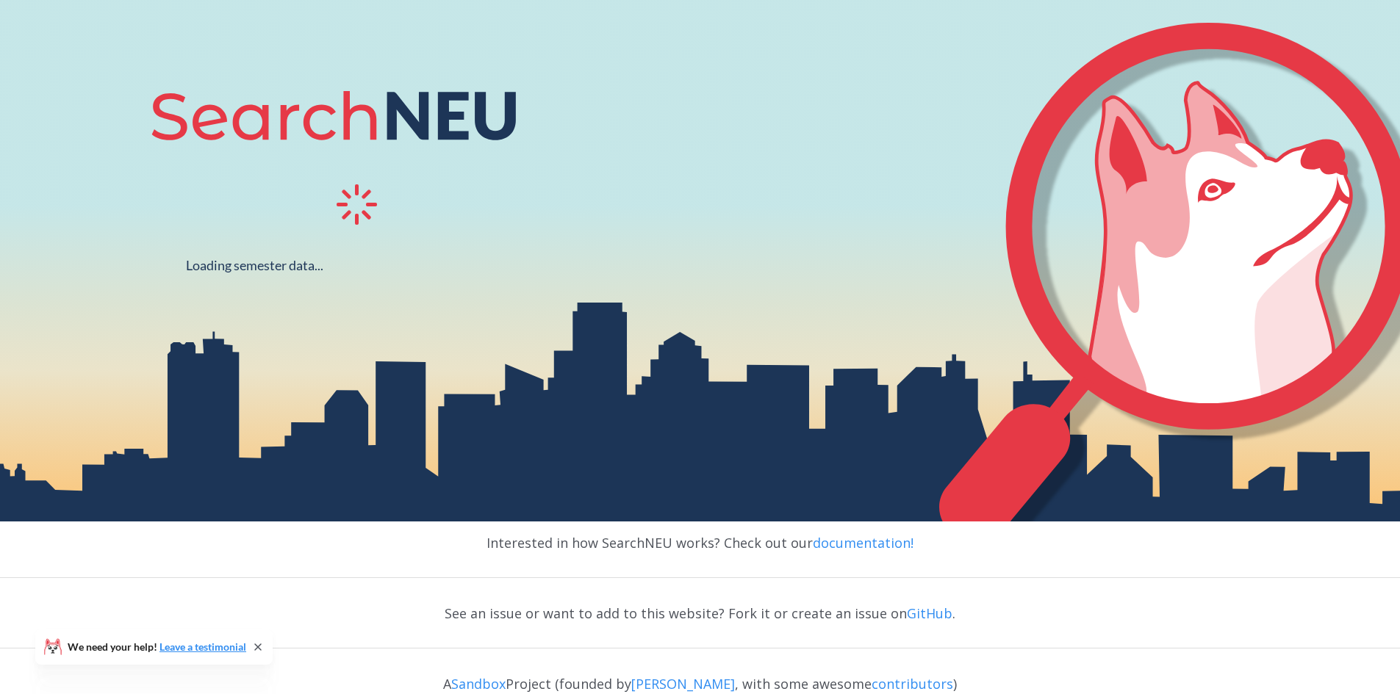
scroll to position [195, 0]
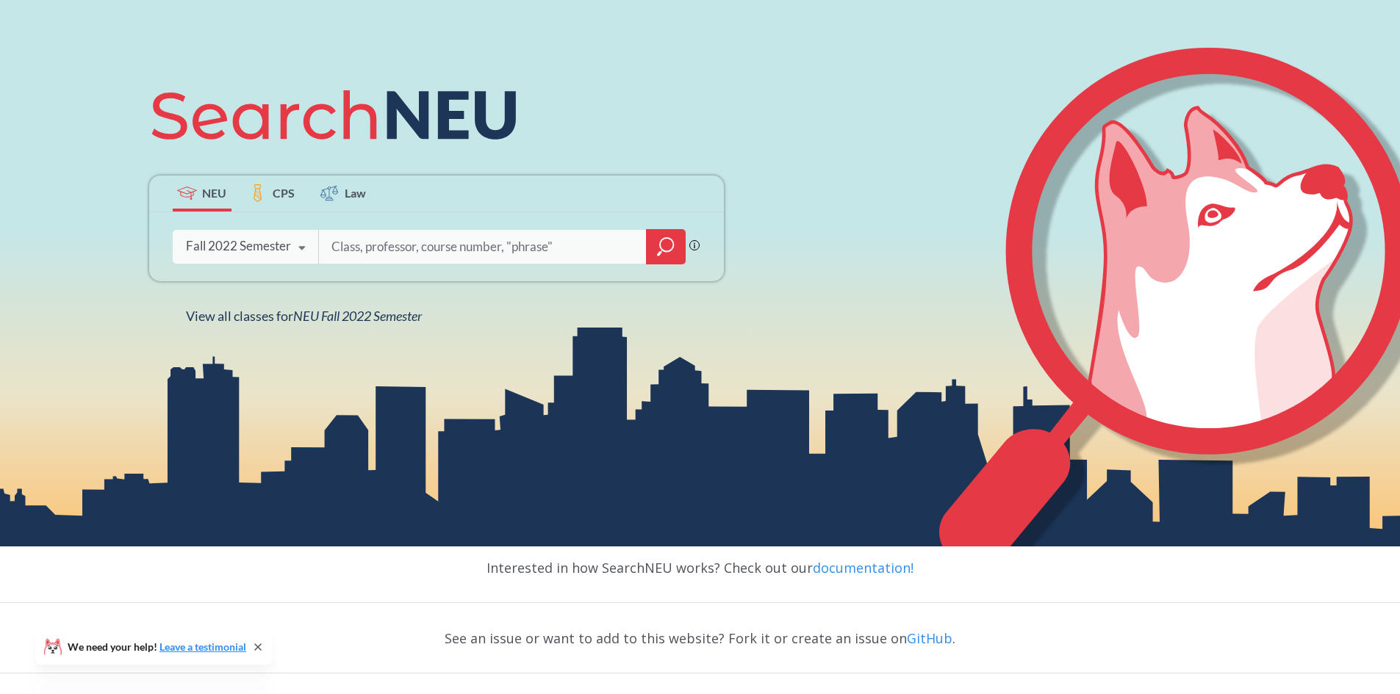
click at [295, 242] on icon at bounding box center [302, 248] width 28 height 41
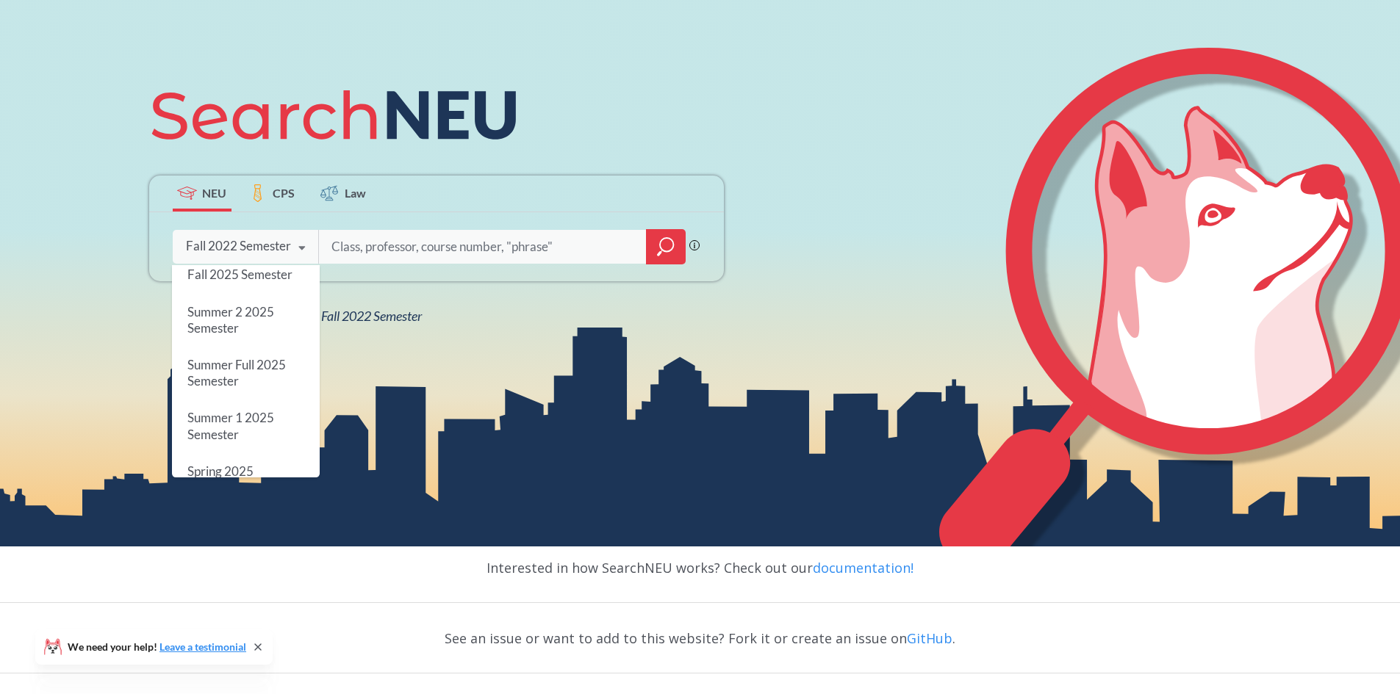
scroll to position [0, 0]
click at [289, 280] on span "Fall 2025 Semester" at bounding box center [239, 283] width 105 height 15
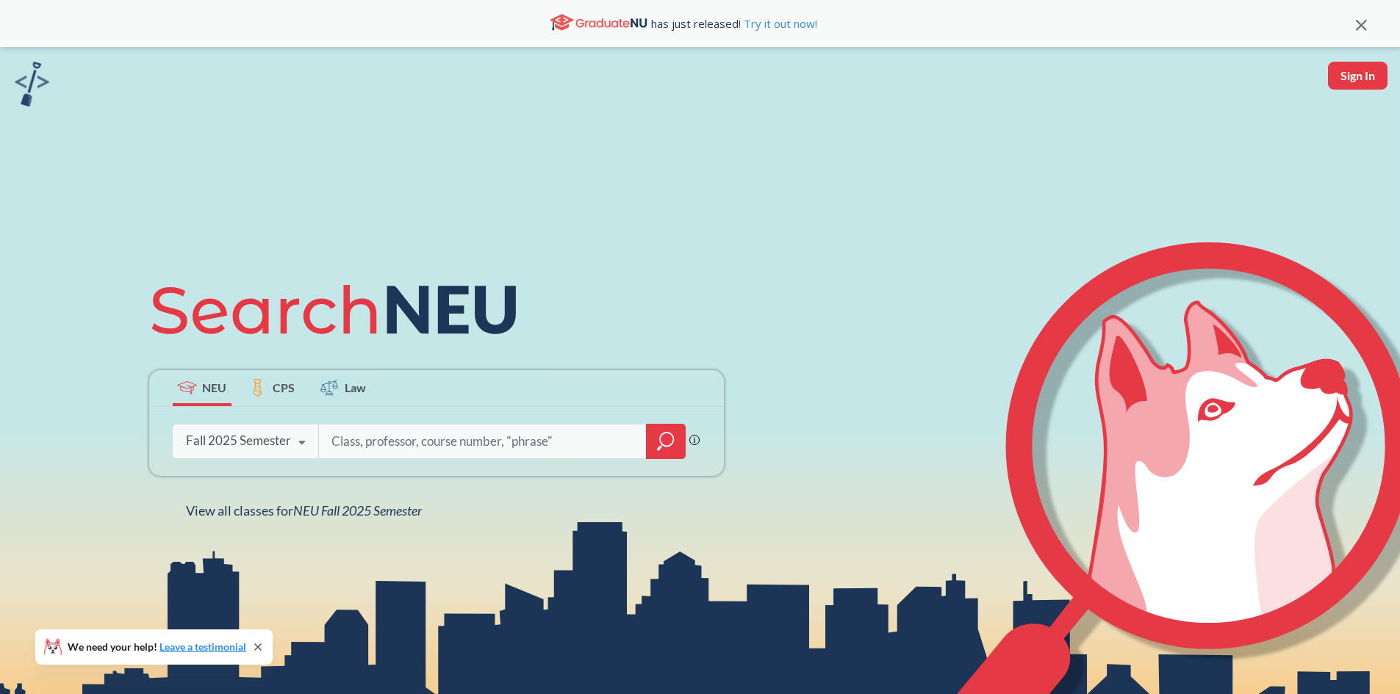
click at [281, 392] on span "CPS" at bounding box center [284, 387] width 22 height 17
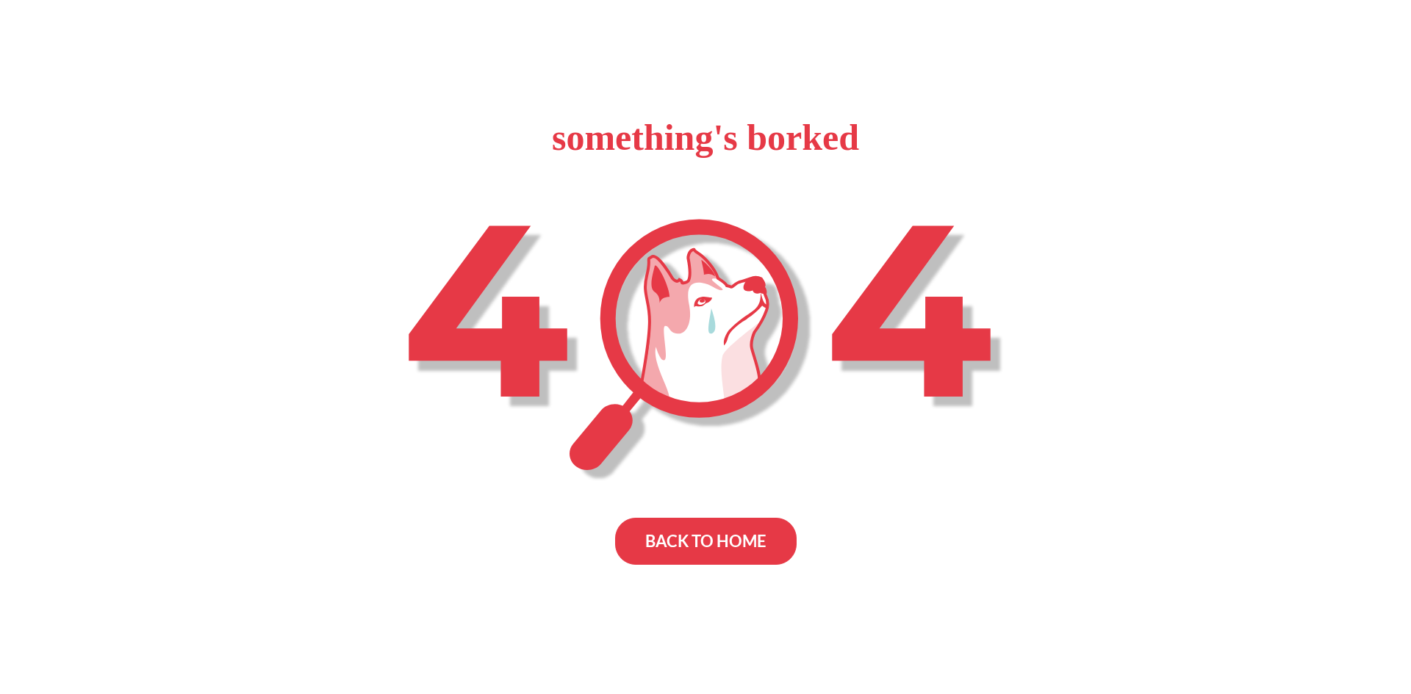
click at [730, 524] on div "BACK TO HOME" at bounding box center [705, 541] width 181 height 47
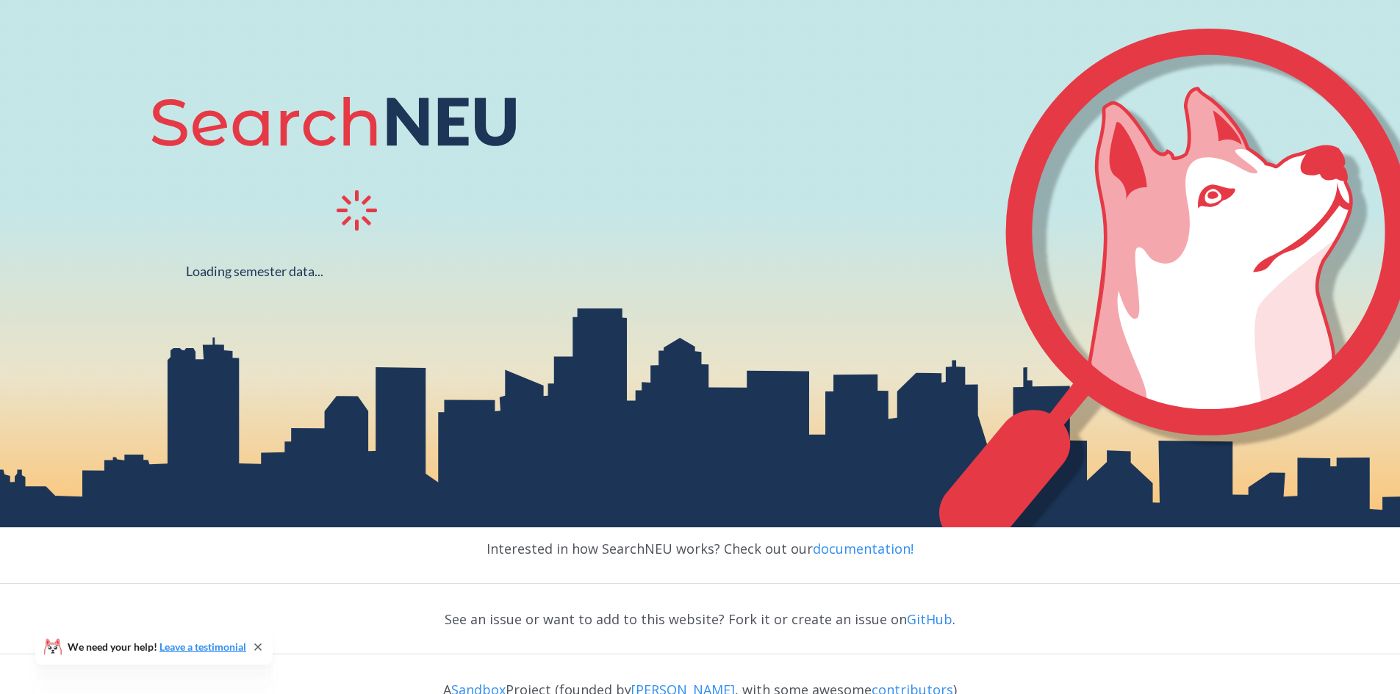
scroll to position [195, 0]
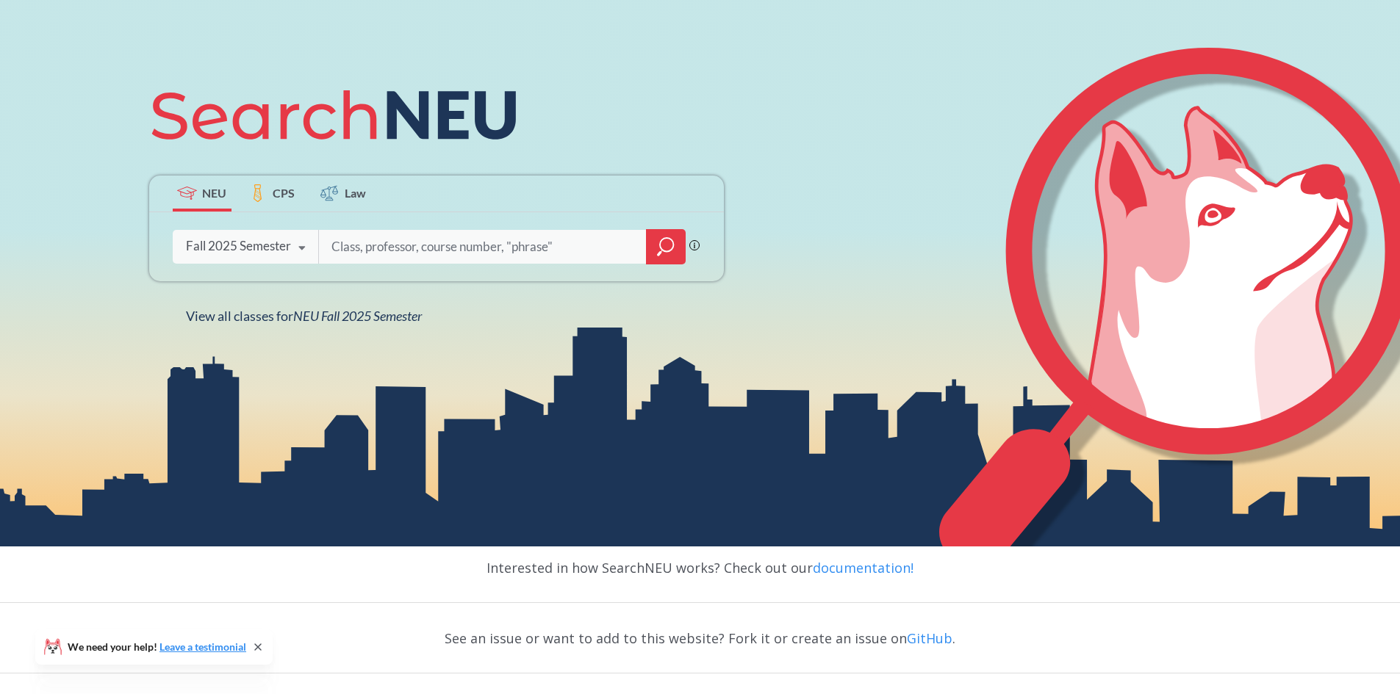
click at [269, 243] on div "Fall 2025 Semester" at bounding box center [238, 246] width 105 height 16
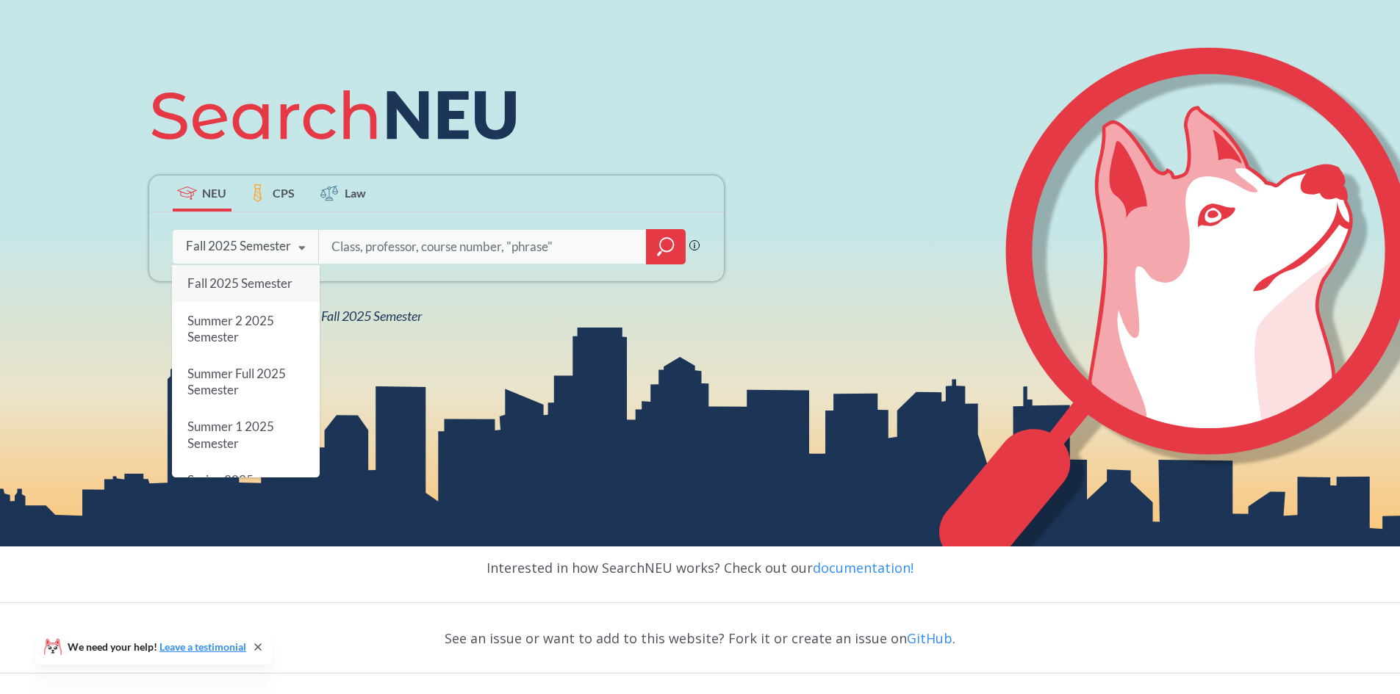
click at [382, 240] on input "search" at bounding box center [483, 246] width 306 height 31
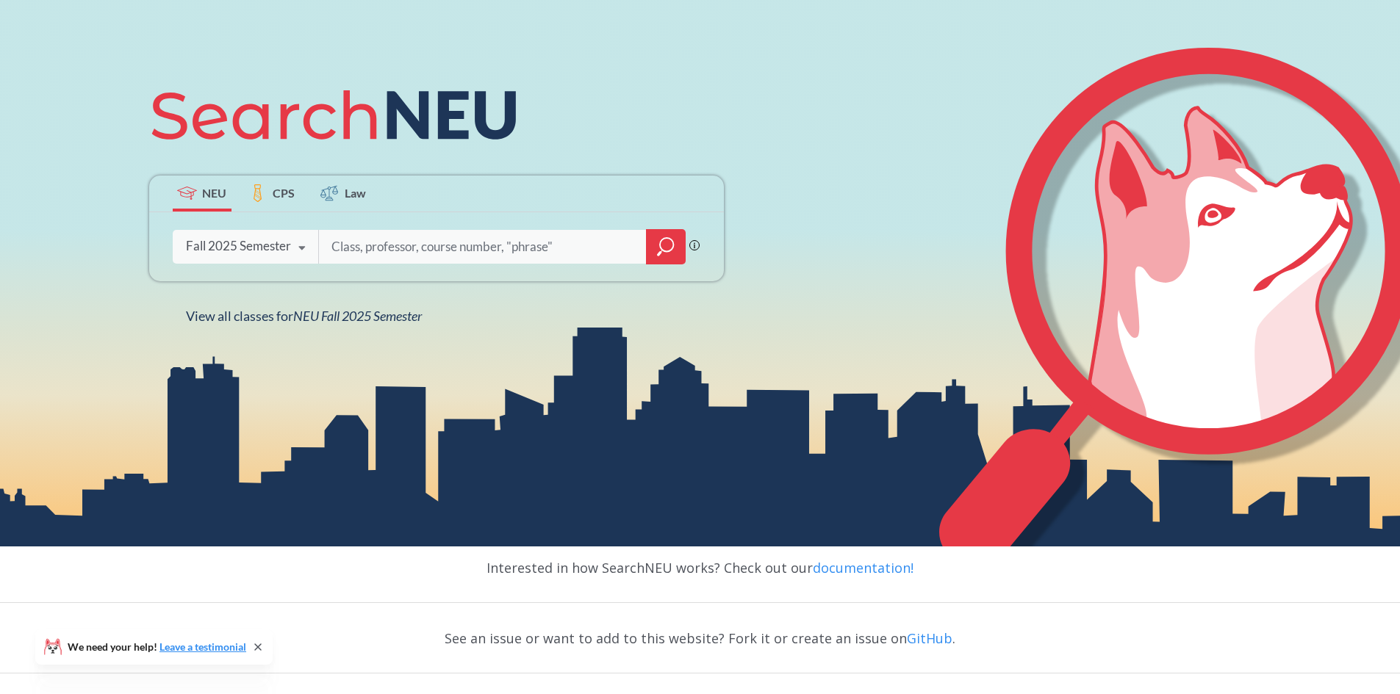
click at [235, 245] on div "Fall 2025 Semester" at bounding box center [238, 246] width 105 height 16
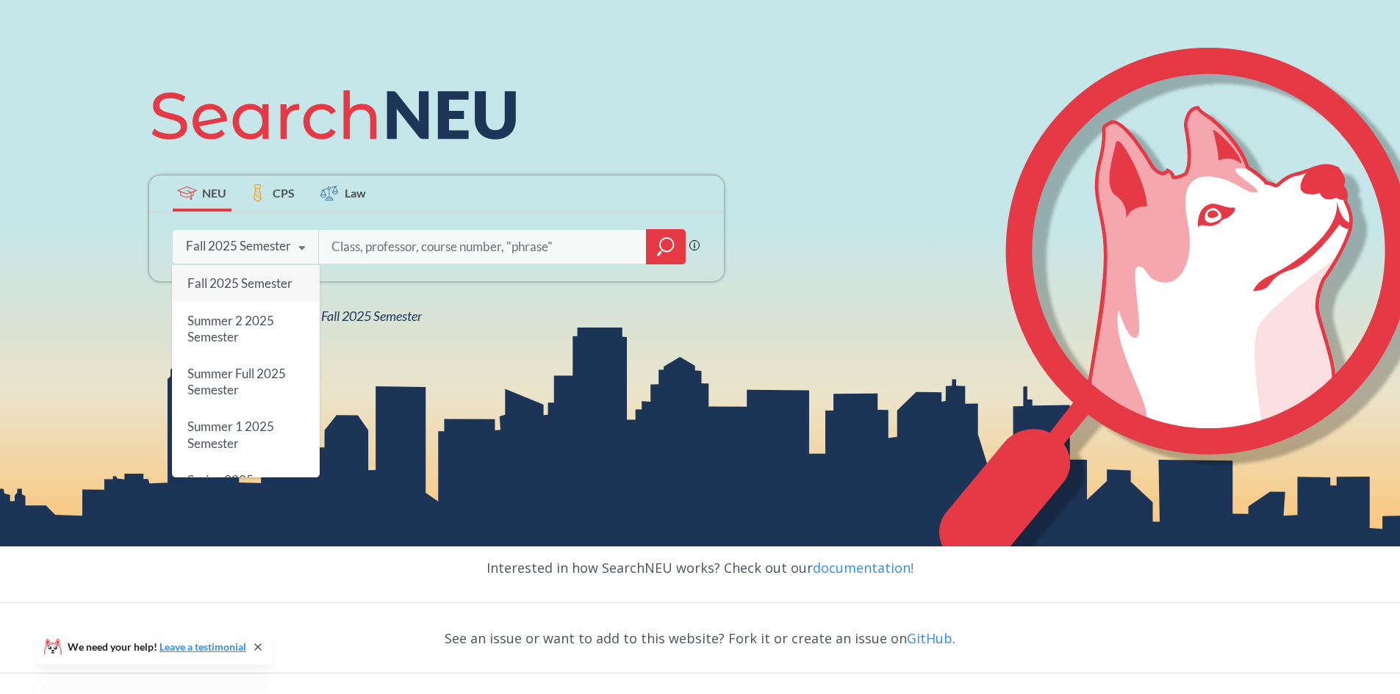
click at [268, 274] on div "Fall 2025 Semester" at bounding box center [246, 283] width 148 height 37
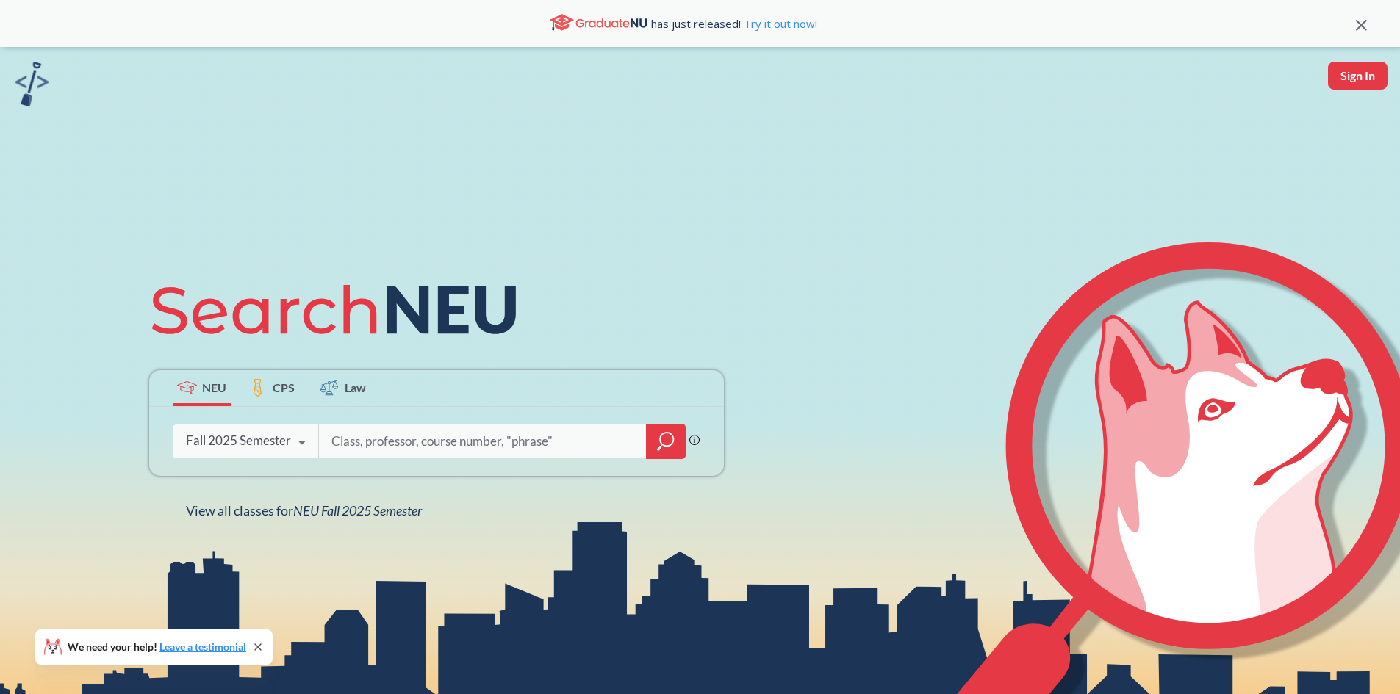
click at [375, 449] on input "search" at bounding box center [483, 441] width 306 height 31
paste input "DIFFERENCE and DIVERSITY"
type input "DIFFERENCE and DIVERSITY"
click at [664, 453] on div at bounding box center [666, 441] width 40 height 35
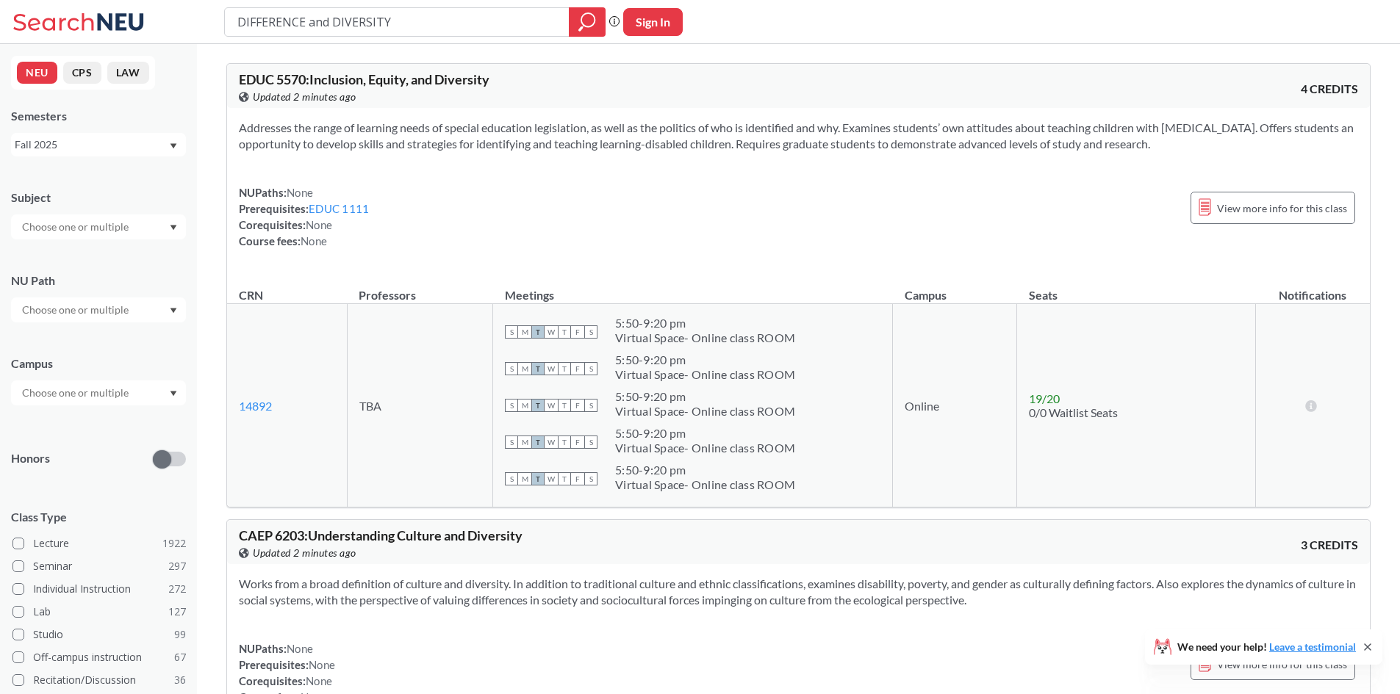
click at [171, 310] on icon "Dropdown arrow" at bounding box center [173, 311] width 7 height 6
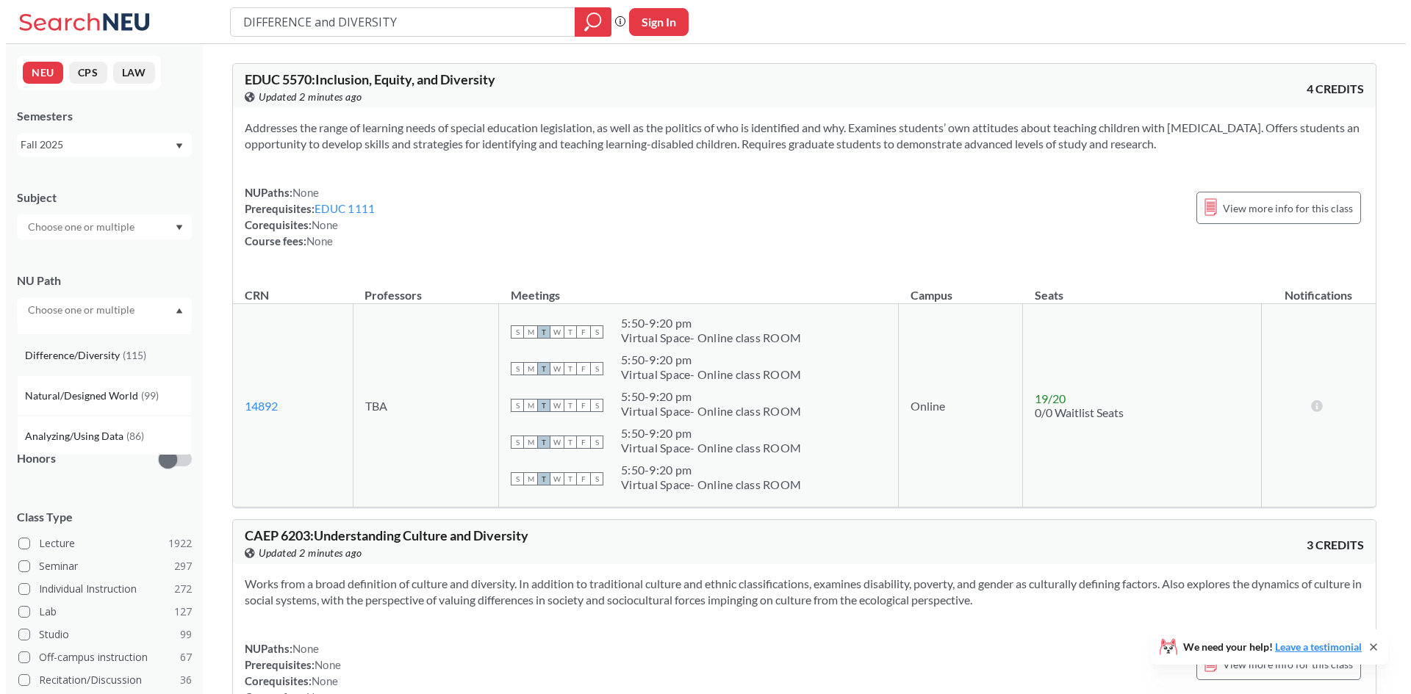
scroll to position [147, 0]
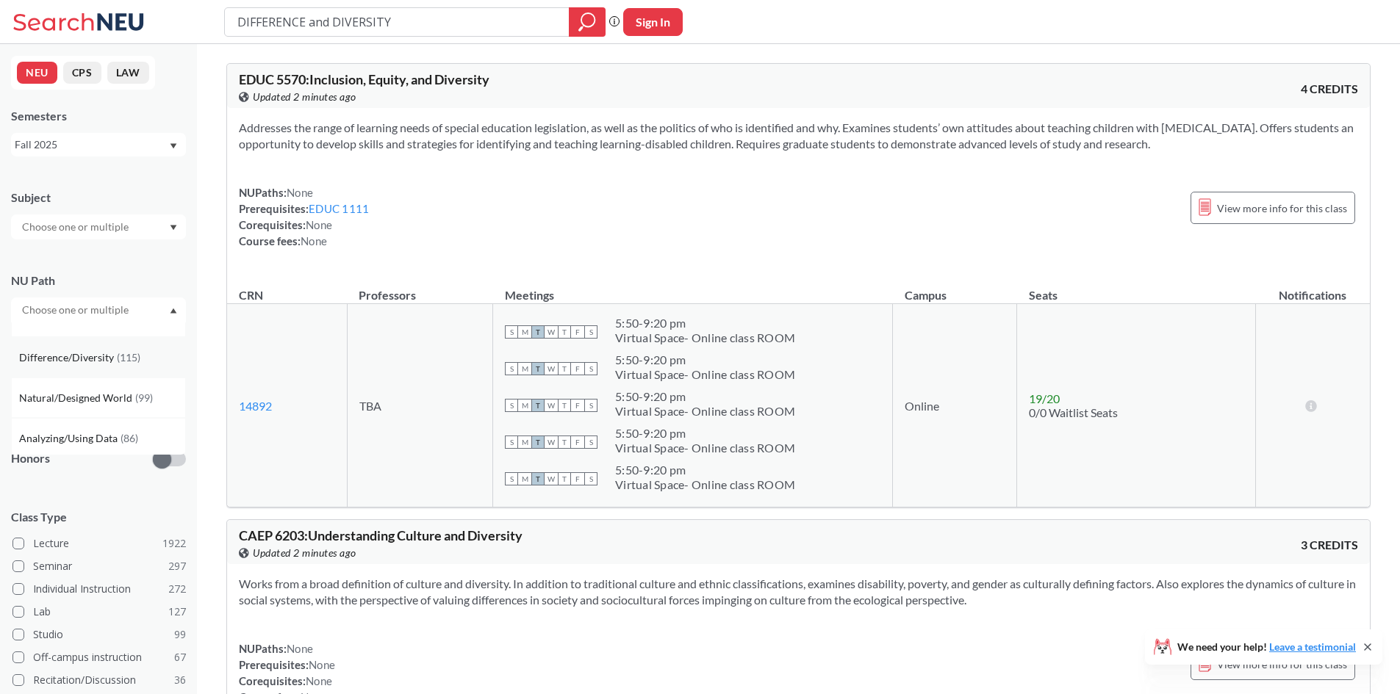
click at [153, 360] on div "Difference/Diversity ( 115 )" at bounding box center [102, 358] width 166 height 16
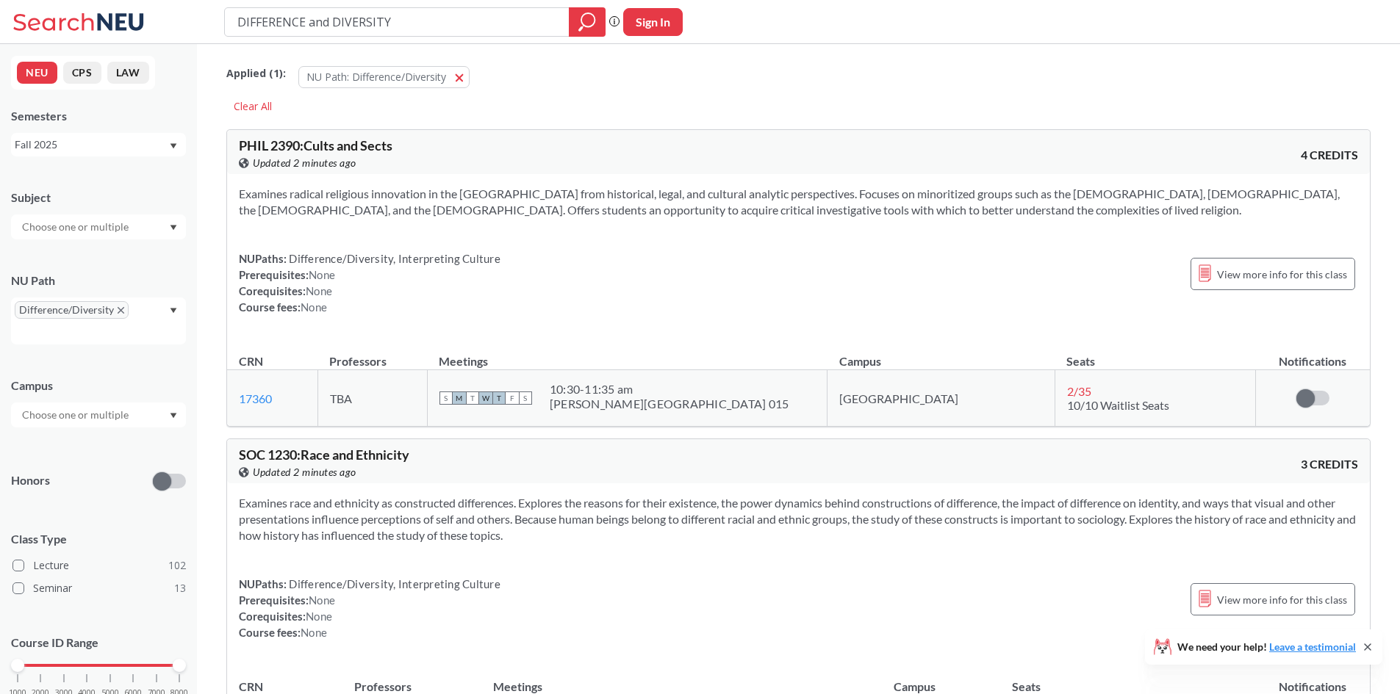
drag, startPoint x: 526, startPoint y: 18, endPoint x: 204, endPoint y: 29, distance: 322.1
click at [204, 29] on div "DIFFERENCE and DIVERSITY Phrase search guarantees the exact search appears in t…" at bounding box center [700, 22] width 1400 height 44
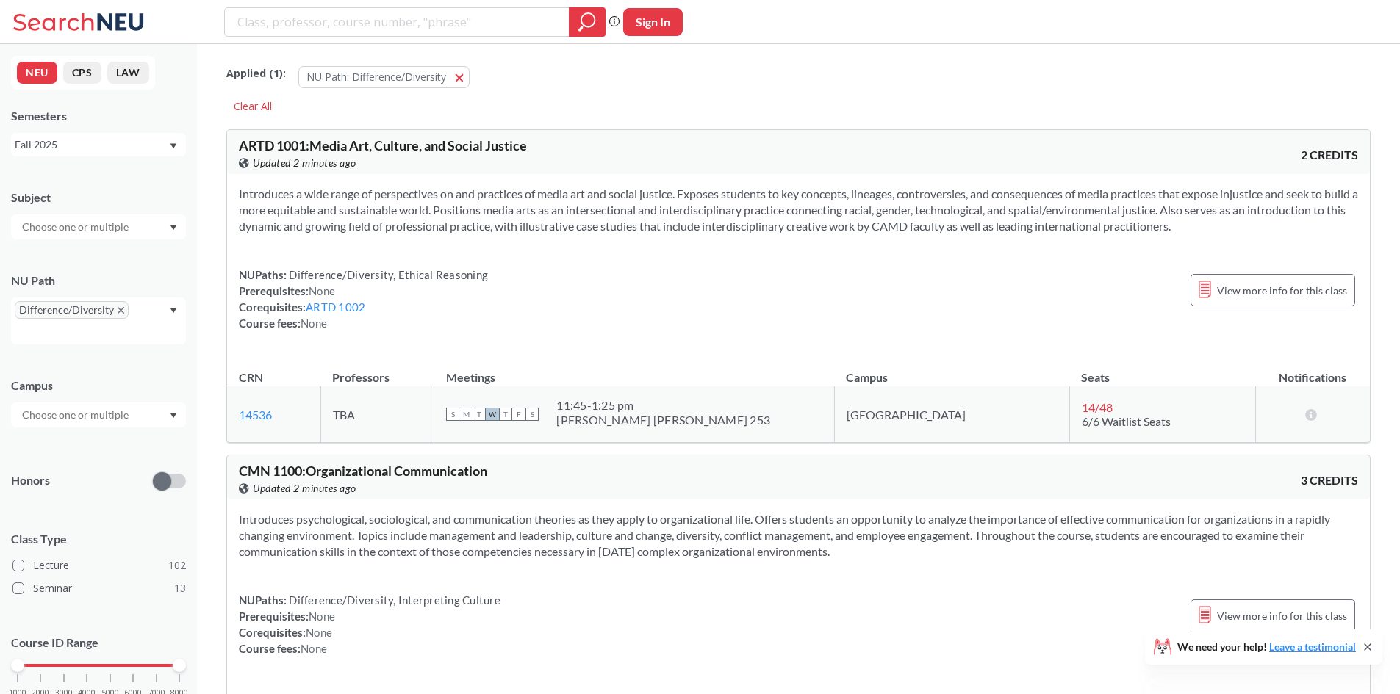
click at [170, 315] on div "Difference/Diversity" at bounding box center [98, 321] width 175 height 47
click at [486, 293] on div "NUPaths: Difference/Diversity, Ethical Reasoning Prerequisites: None Corequisit…" at bounding box center [798, 299] width 1119 height 65
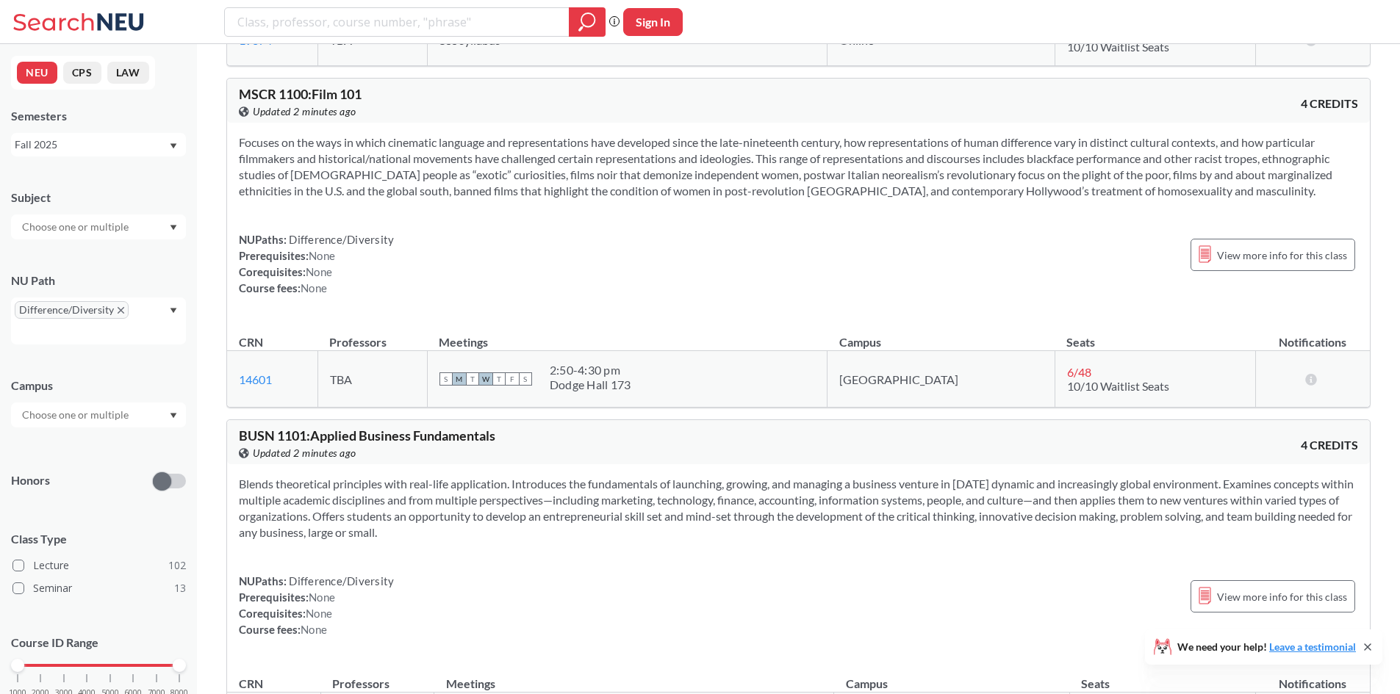
scroll to position [735, 0]
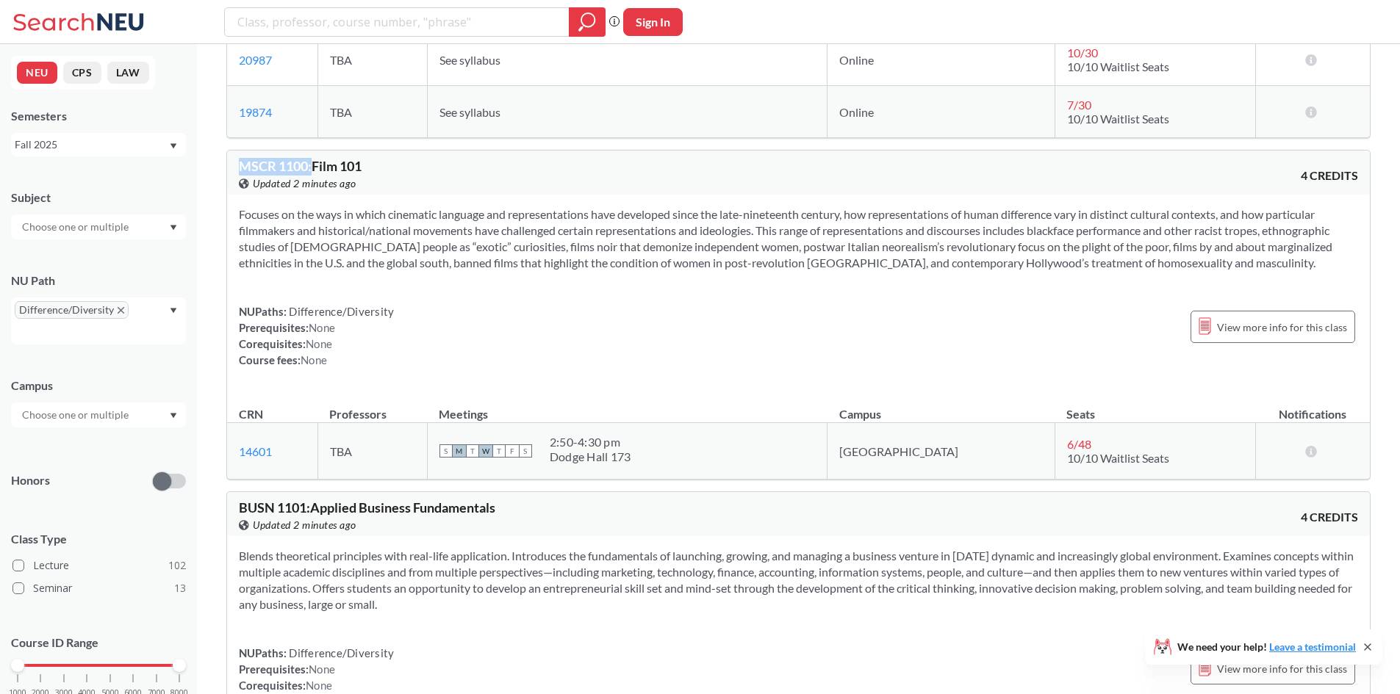
drag, startPoint x: 240, startPoint y: 164, endPoint x: 311, endPoint y: 168, distance: 70.6
click at [311, 168] on div "MSCR 1100 : Film 101 View this course on Banner. Updated 2 minutes ago 4 CREDITS" at bounding box center [798, 173] width 1143 height 44
click at [300, 168] on span "MSCR 1100 : Film 101" at bounding box center [300, 166] width 123 height 16
click at [875, 312] on div "NUPaths: Difference/Diversity Prerequisites: None Corequisites: None Course fee…" at bounding box center [798, 335] width 1119 height 65
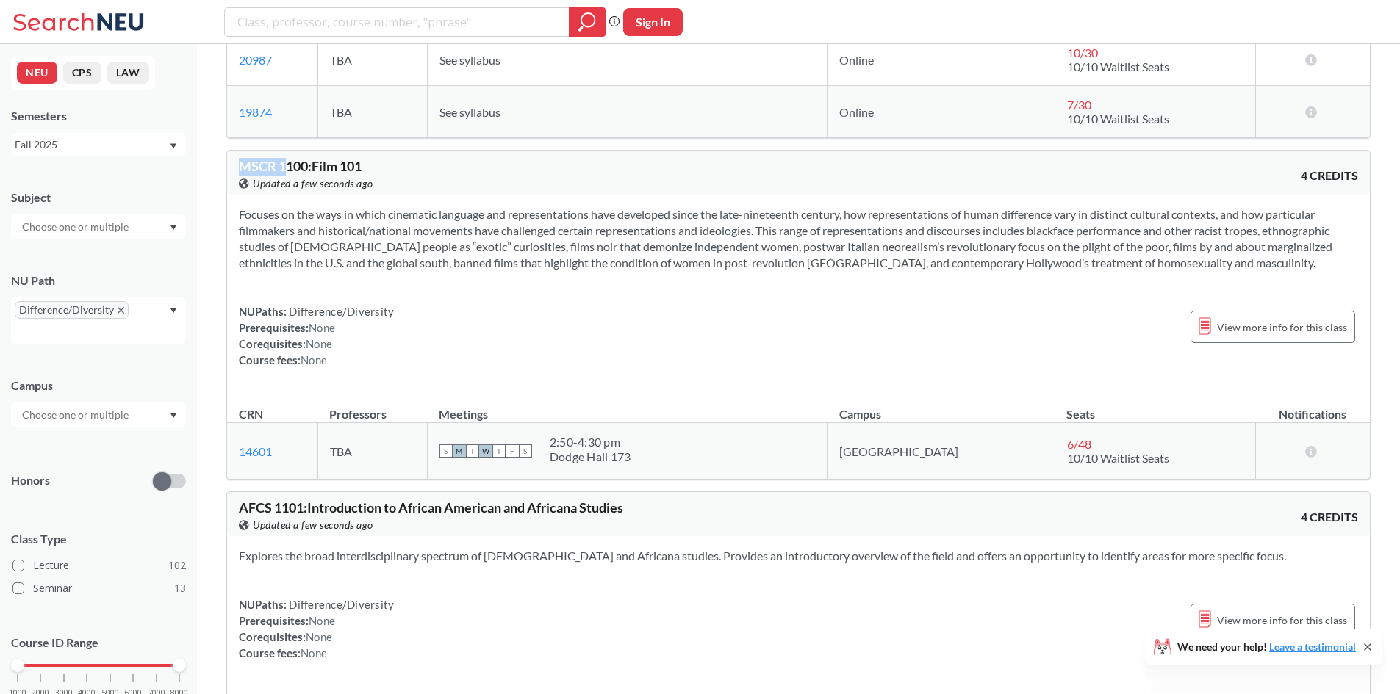
drag, startPoint x: 238, startPoint y: 165, endPoint x: 288, endPoint y: 165, distance: 50.0
click at [288, 165] on div "MSCR 1100 : Film 101 View this course on Banner. Updated a few seconds ago 4 CR…" at bounding box center [798, 173] width 1143 height 44
click at [425, 176] on div "View this course on Banner. Updated a few seconds ago" at bounding box center [519, 184] width 560 height 16
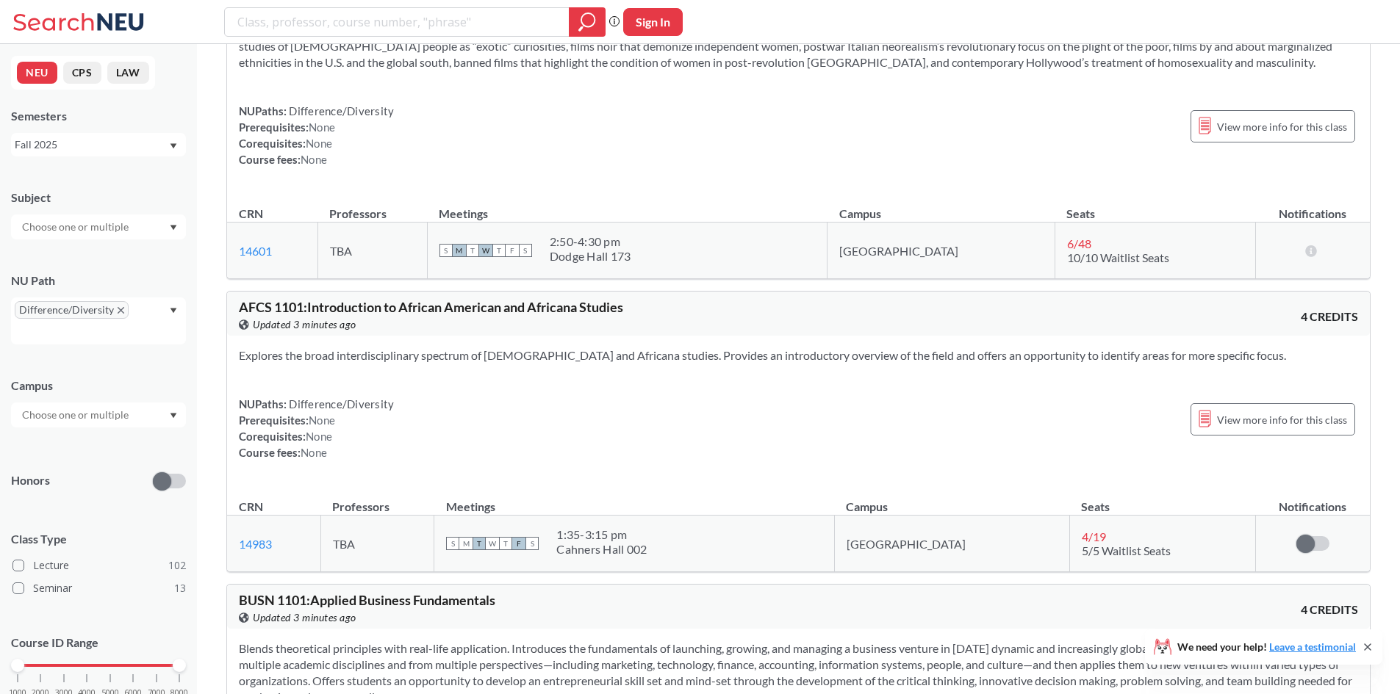
scroll to position [955, 0]
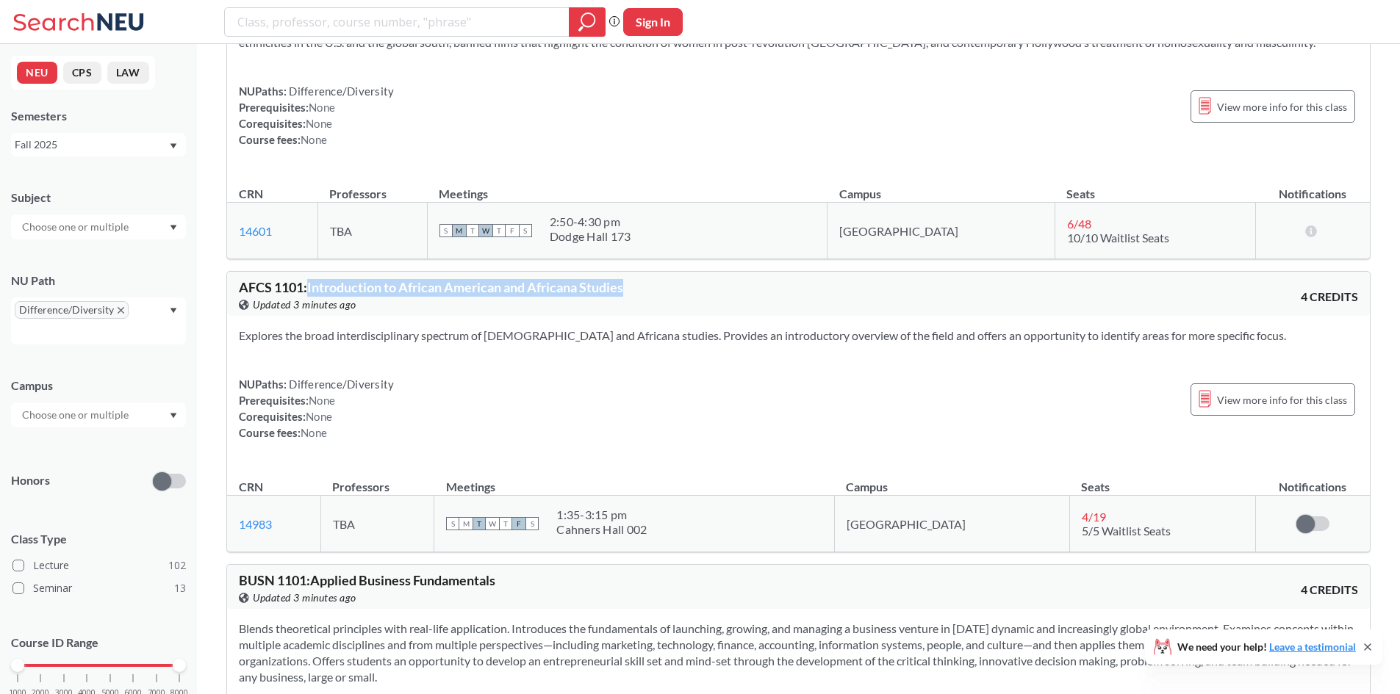
drag, startPoint x: 309, startPoint y: 290, endPoint x: 672, endPoint y: 293, distance: 363.0
click at [672, 293] on div "AFCS 1101 : Introduction to African American and Africana Studies View this cou…" at bounding box center [519, 297] width 560 height 32
click at [810, 292] on div "AFCS 1101 : Introduction to African American and Africana Studies View this cou…" at bounding box center [798, 294] width 1143 height 44
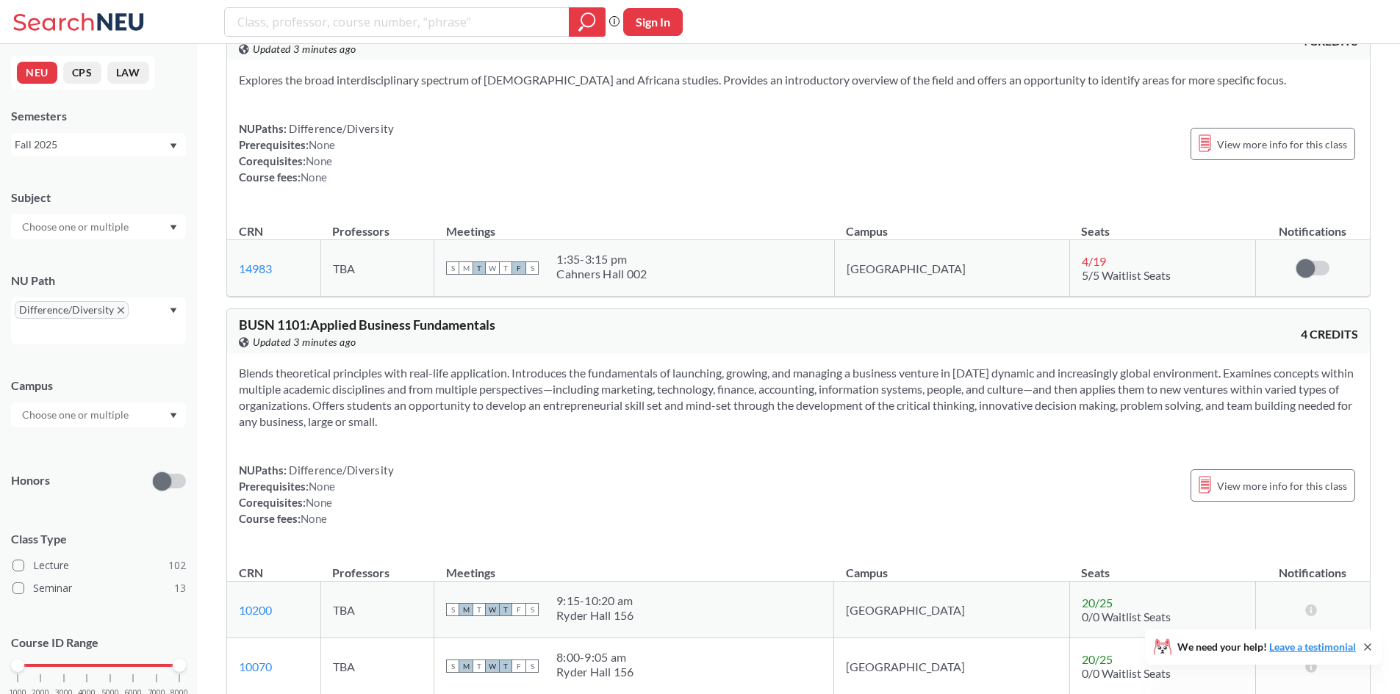
scroll to position [1323, 0]
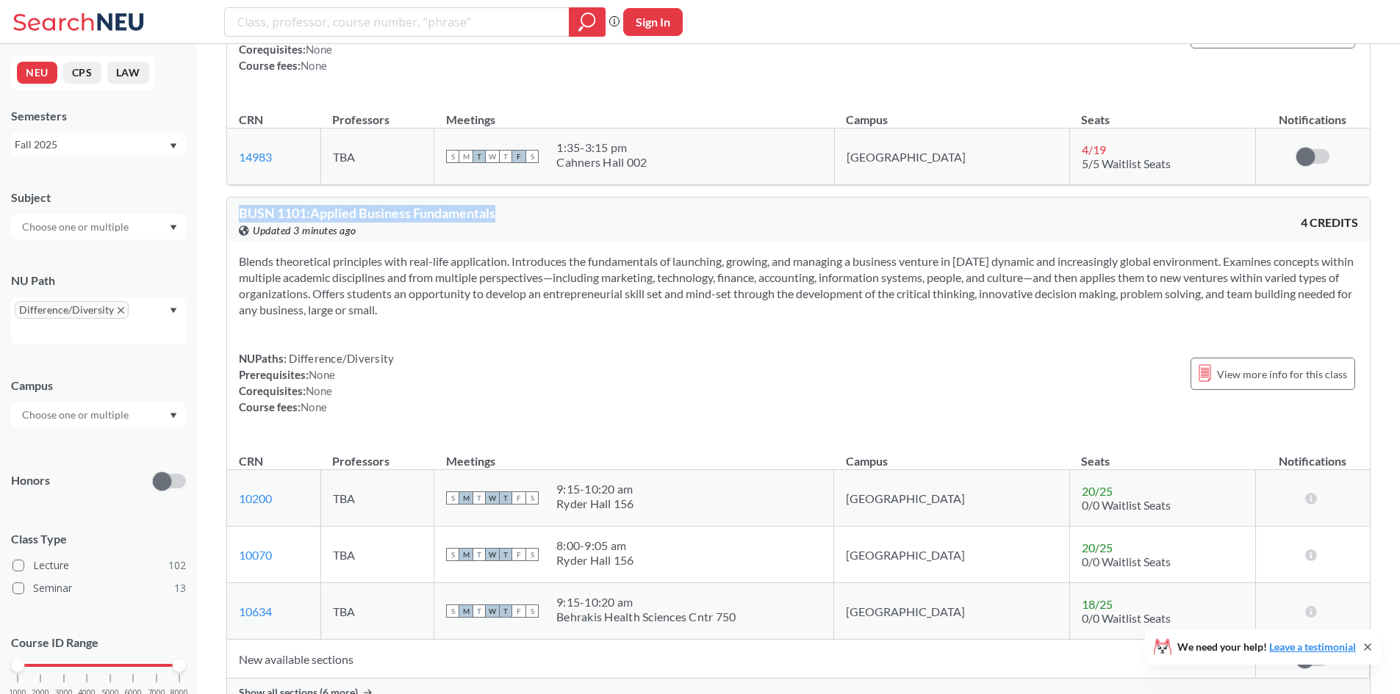
drag, startPoint x: 514, startPoint y: 210, endPoint x: 231, endPoint y: 212, distance: 283.6
click at [231, 212] on div "BUSN 1101 : Applied Business Fundamentals View this course on Banner. Updated 3…" at bounding box center [798, 220] width 1143 height 44
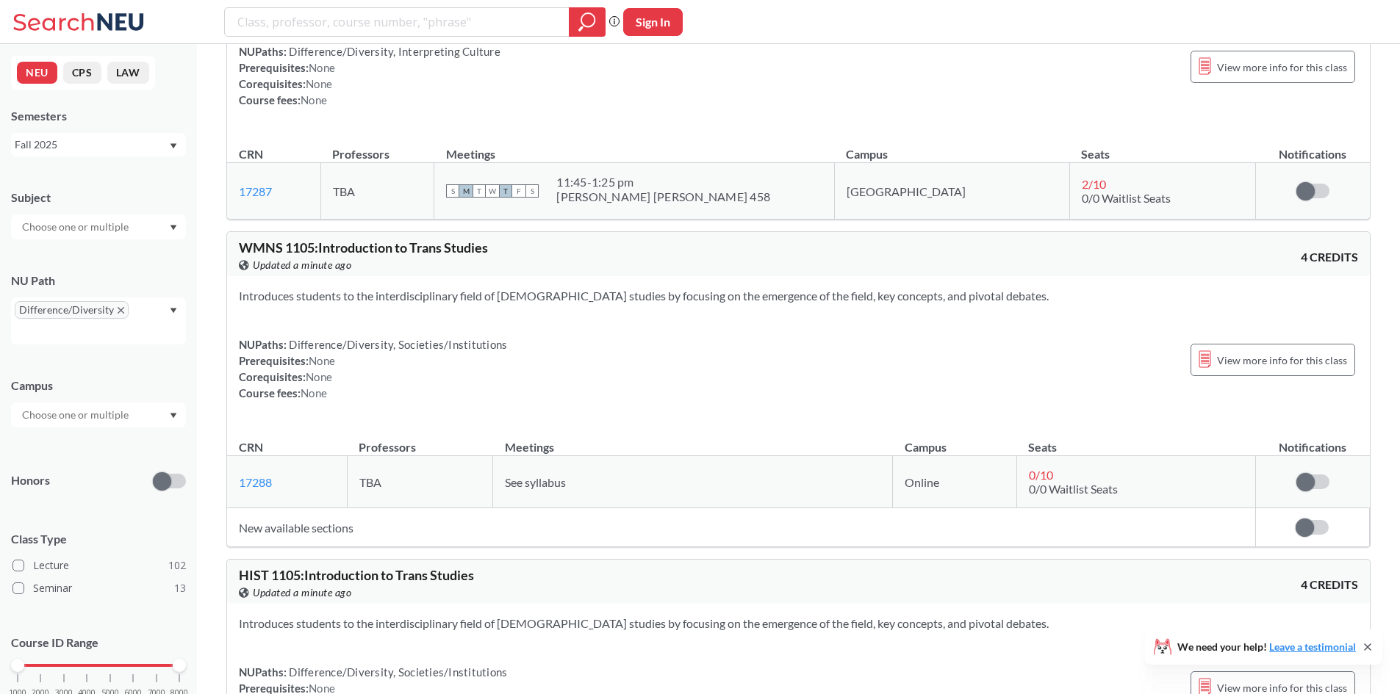
scroll to position [4262, 0]
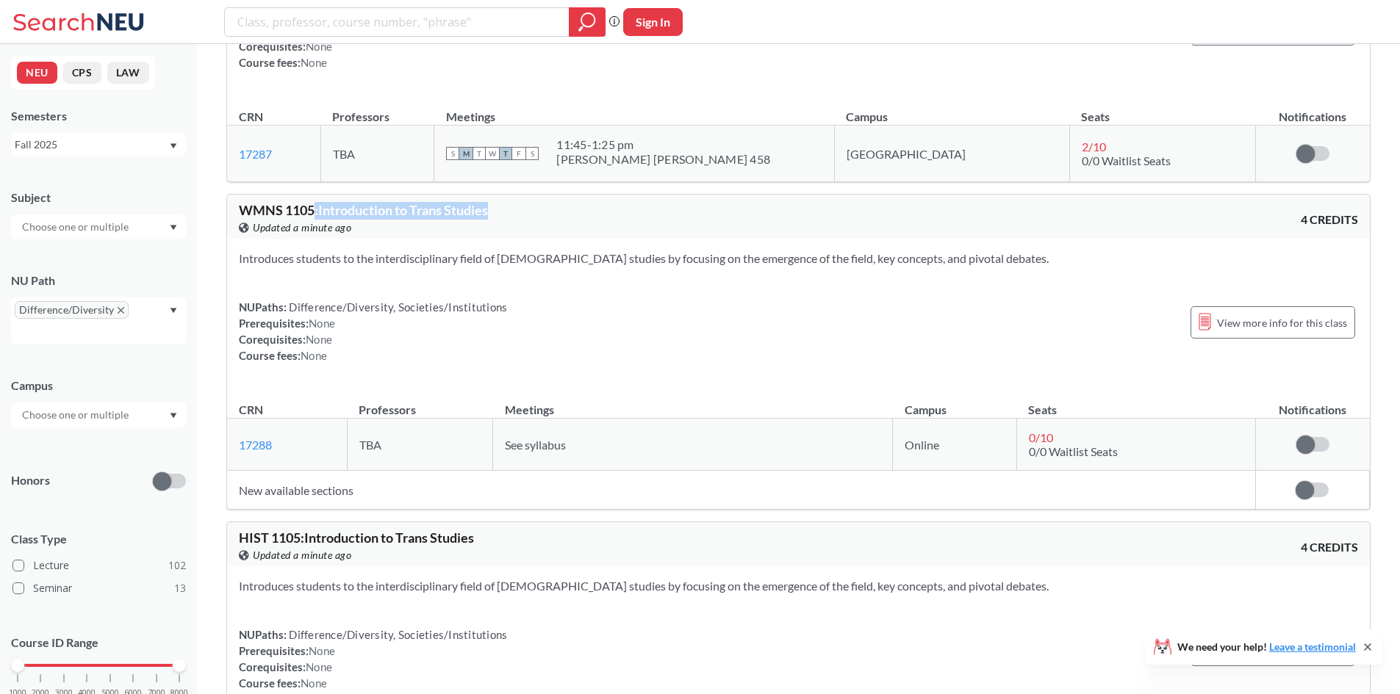
drag, startPoint x: 317, startPoint y: 210, endPoint x: 522, endPoint y: 216, distance: 205.8
click at [522, 216] on div "WMNS 1105 : Introduction to Trans Studies View this course on Banner. Updated a…" at bounding box center [519, 220] width 560 height 32
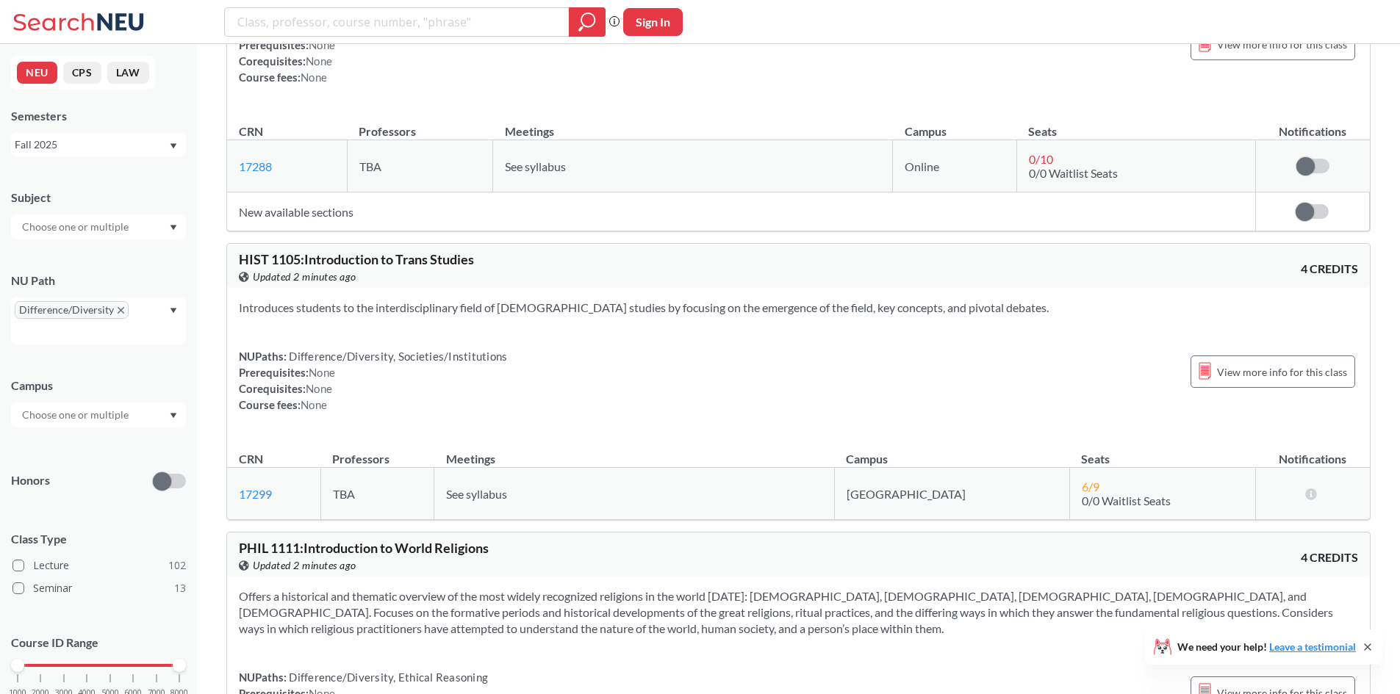
scroll to position [4482, 0]
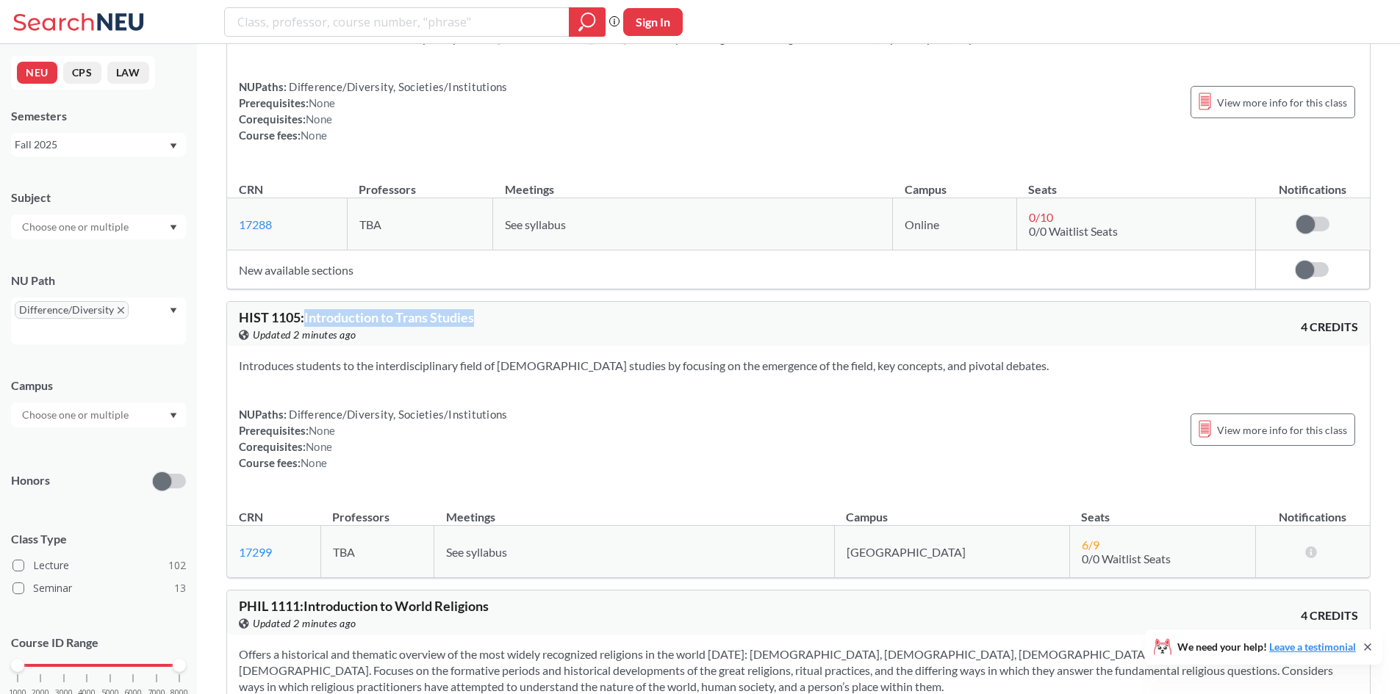
drag, startPoint x: 306, startPoint y: 318, endPoint x: 522, endPoint y: 314, distance: 216.1
click at [516, 314] on div "HIST 1105 : Introduction to Trans Studies View this course on Banner. Updated 2…" at bounding box center [519, 327] width 560 height 32
click at [691, 337] on div "View this course on Banner. Updated 2 minutes ago" at bounding box center [519, 335] width 560 height 16
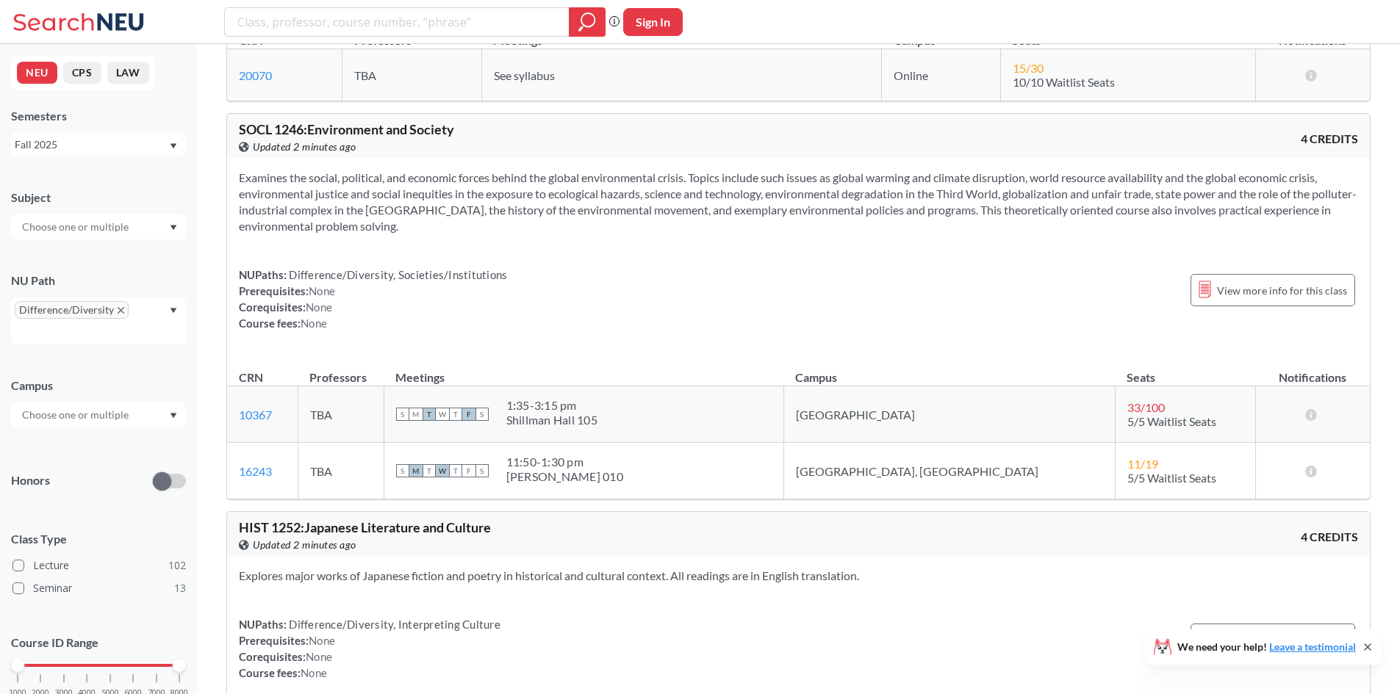
scroll to position [10508, 0]
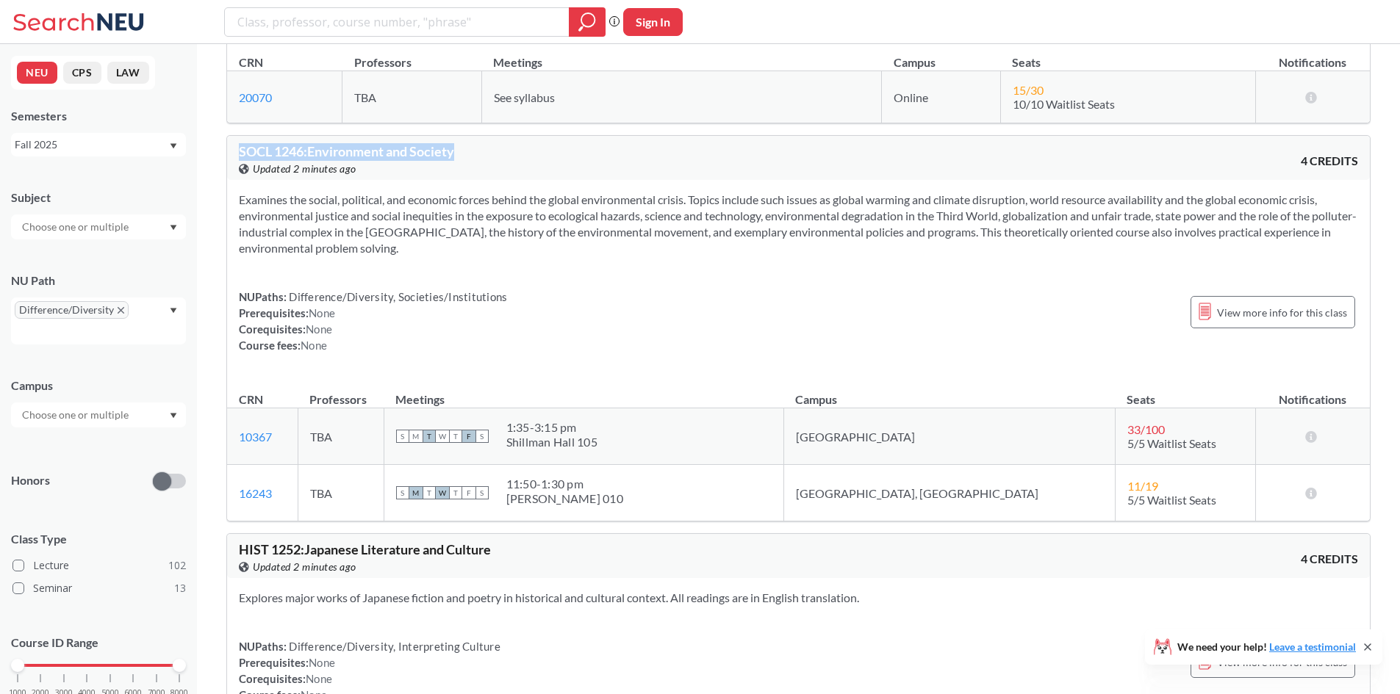
drag, startPoint x: 231, startPoint y: 134, endPoint x: 501, endPoint y: 140, distance: 270.5
click at [501, 140] on div "SOCL 1246 : Environment and Society View this course on Banner. Updated 2 minut…" at bounding box center [798, 158] width 1143 height 44
click at [683, 244] on div "Examines the social, political, and economic forces behind the global environme…" at bounding box center [798, 278] width 1143 height 197
drag, startPoint x: 306, startPoint y: 136, endPoint x: 534, endPoint y: 135, distance: 227.8
click at [524, 145] on div "SOCL 1246 : Environment and Society View this course on Banner. Updated 2 minut…" at bounding box center [519, 161] width 560 height 32
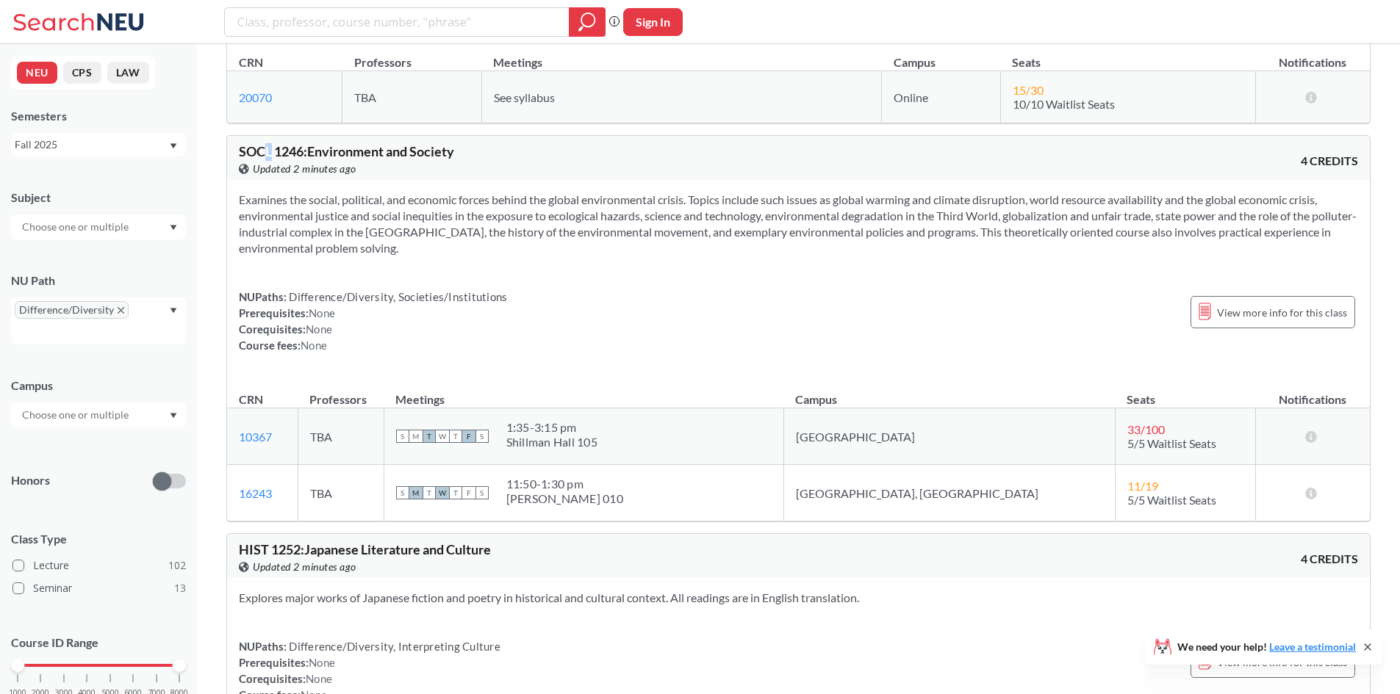
click at [269, 143] on span "SOCL 1246 : Environment and Society" at bounding box center [346, 151] width 215 height 16
click at [1079, 157] on div "SOCL 1246 : Environment and Society View this course on Banner. Updated 2 minut…" at bounding box center [798, 158] width 1143 height 44
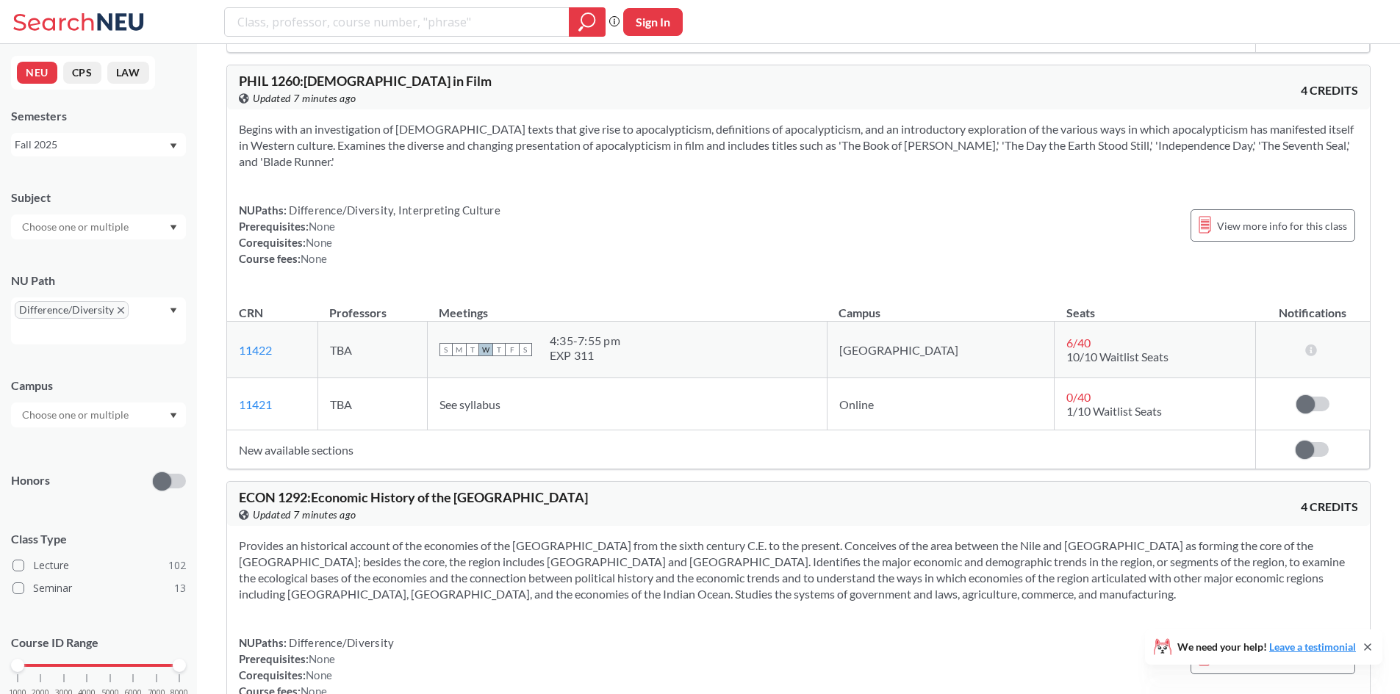
scroll to position [11316, 0]
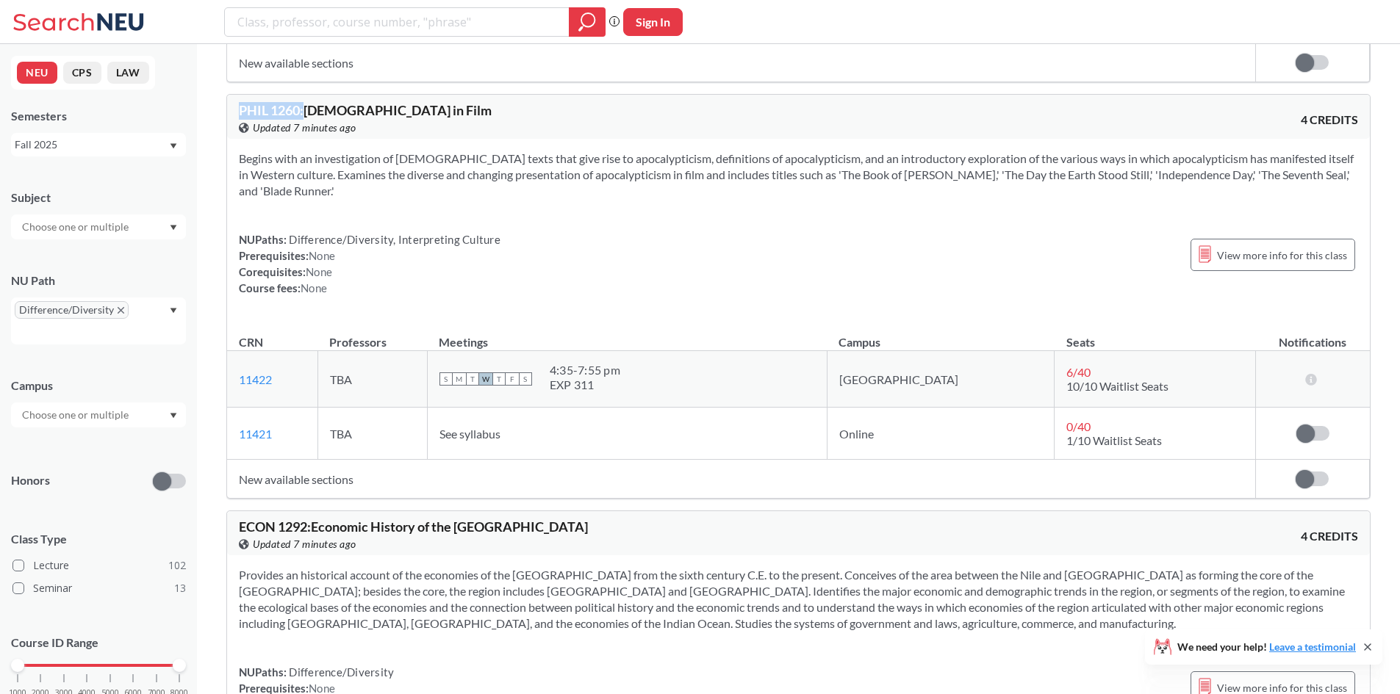
drag, startPoint x: 236, startPoint y: 93, endPoint x: 303, endPoint y: 94, distance: 67.6
click at [303, 95] on div "PHIL 1260 : [DEMOGRAPHIC_DATA] in Film View this course on Banner. Updated 7 mi…" at bounding box center [798, 117] width 1143 height 44
copy span "PHIL 1260 :"
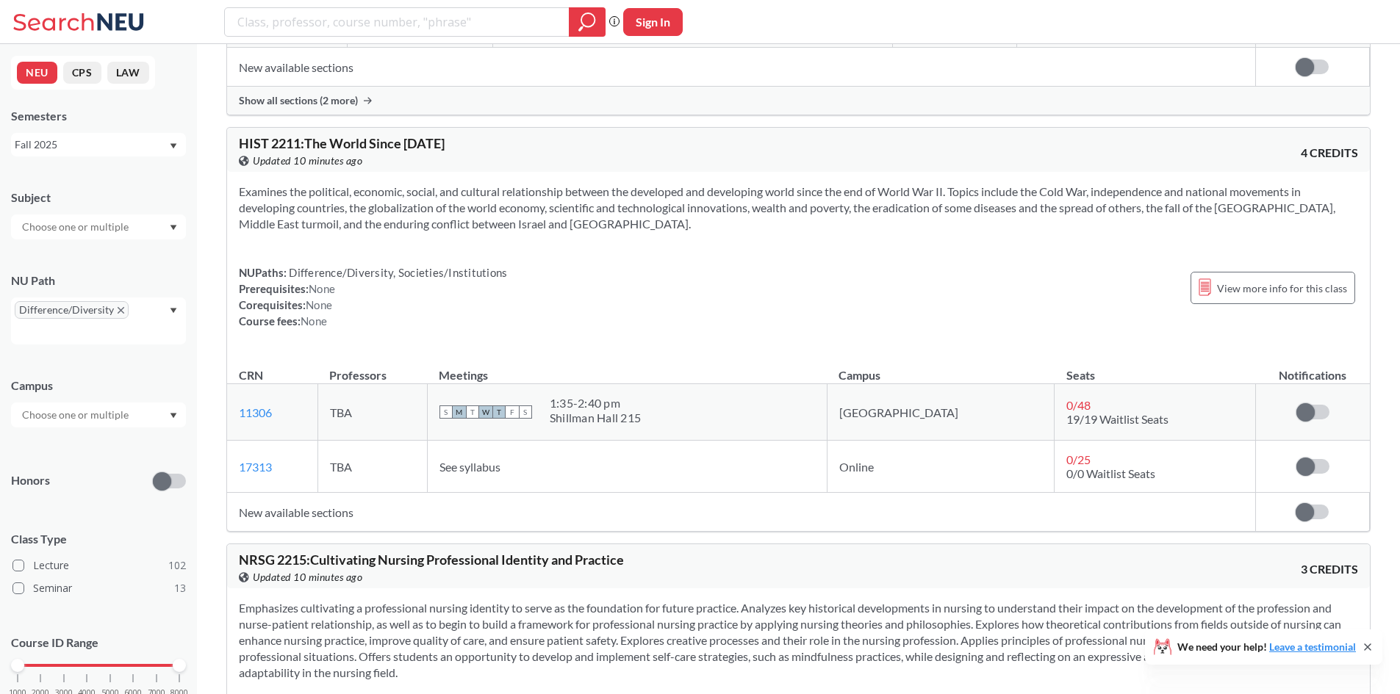
scroll to position [16974, 0]
drag, startPoint x: 1008, startPoint y: 375, endPoint x: 1065, endPoint y: 376, distance: 57.3
click at [1054, 387] on td "0 / 48 19/19 Waitlist Seats" at bounding box center [1154, 415] width 201 height 57
click at [1120, 387] on td "0 / 48 19/19 Waitlist Seats" at bounding box center [1154, 415] width 201 height 57
drag, startPoint x: 239, startPoint y: 112, endPoint x: 300, endPoint y: 109, distance: 61.1
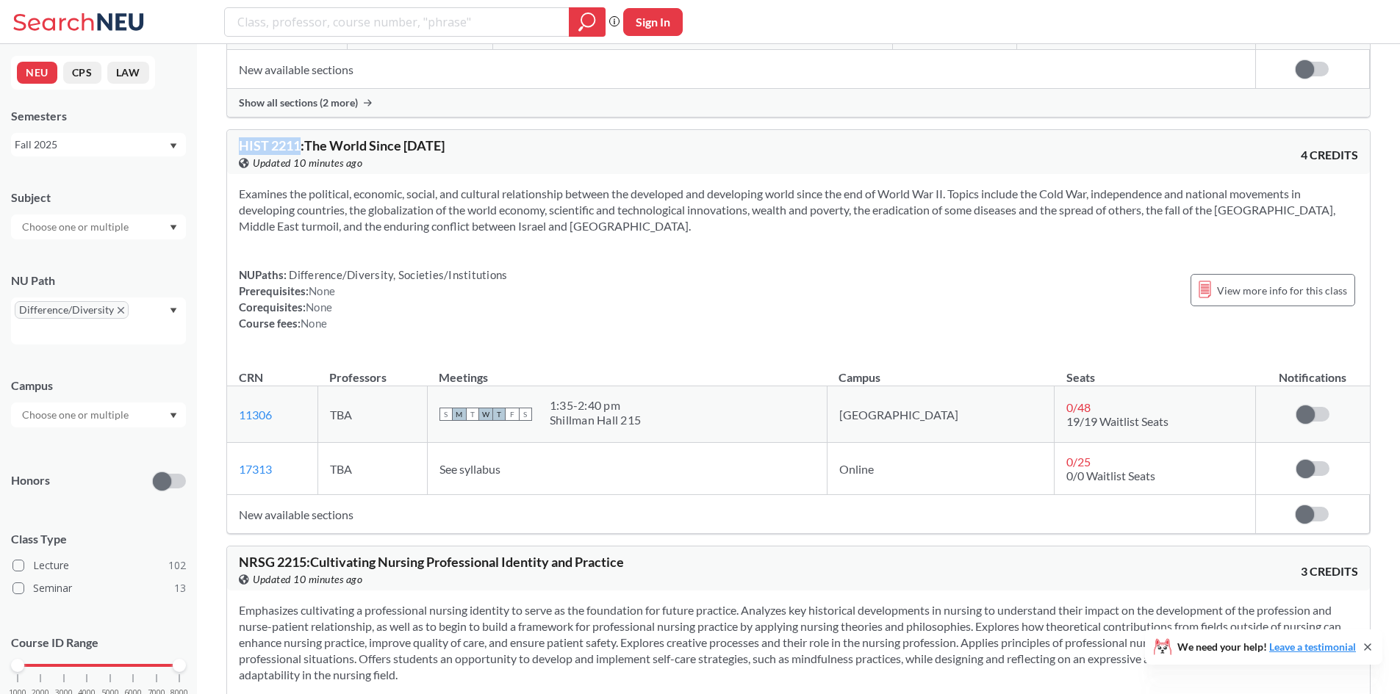
click at [300, 137] on span "HIST 2211 : The World Since [DATE]" at bounding box center [342, 145] width 206 height 16
copy span "HIST 2211"
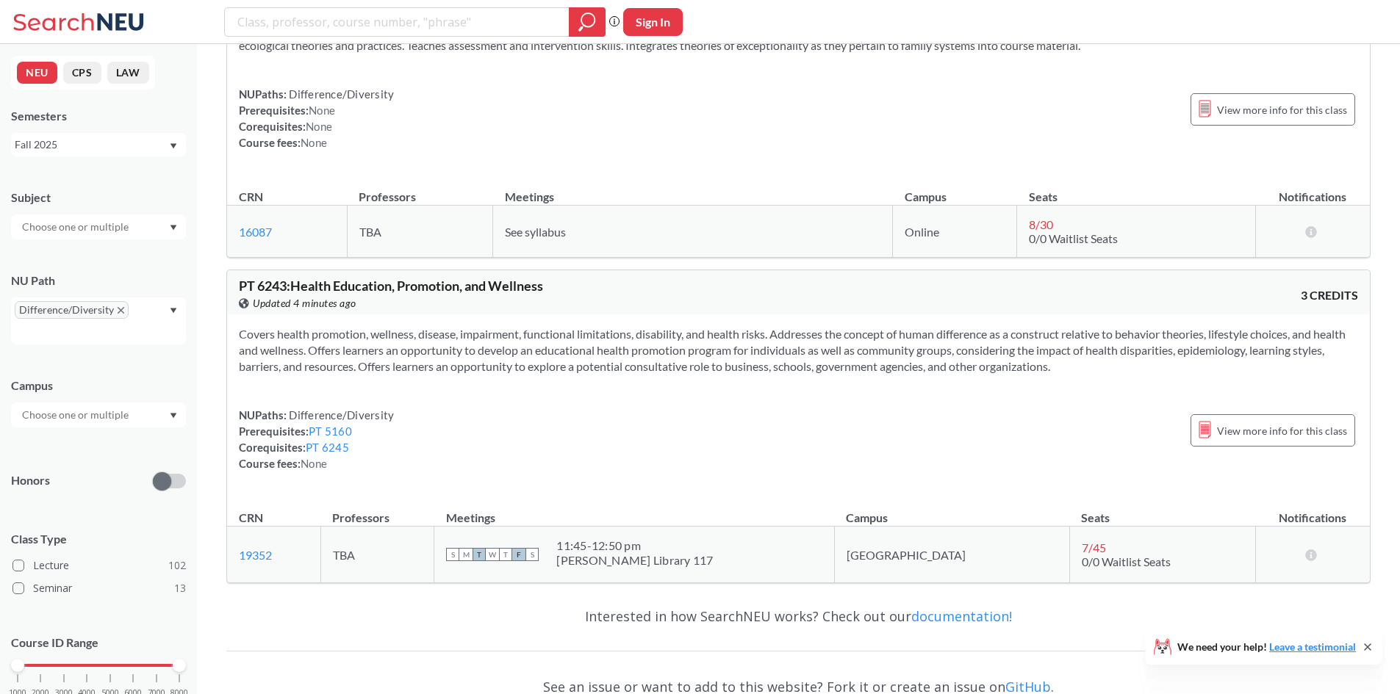
scroll to position [41158, 0]
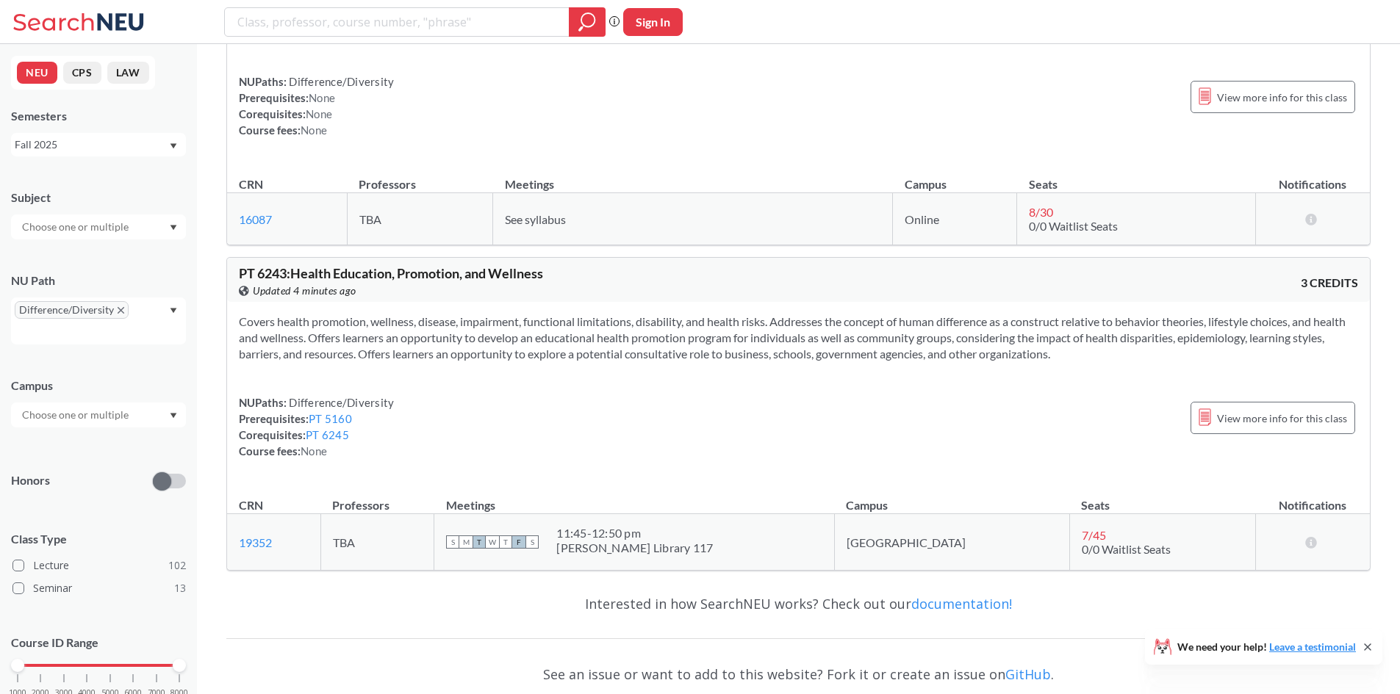
click at [152, 426] on div at bounding box center [98, 415] width 175 height 25
click at [128, 486] on div "Online ( 10 )" at bounding box center [102, 489] width 166 height 16
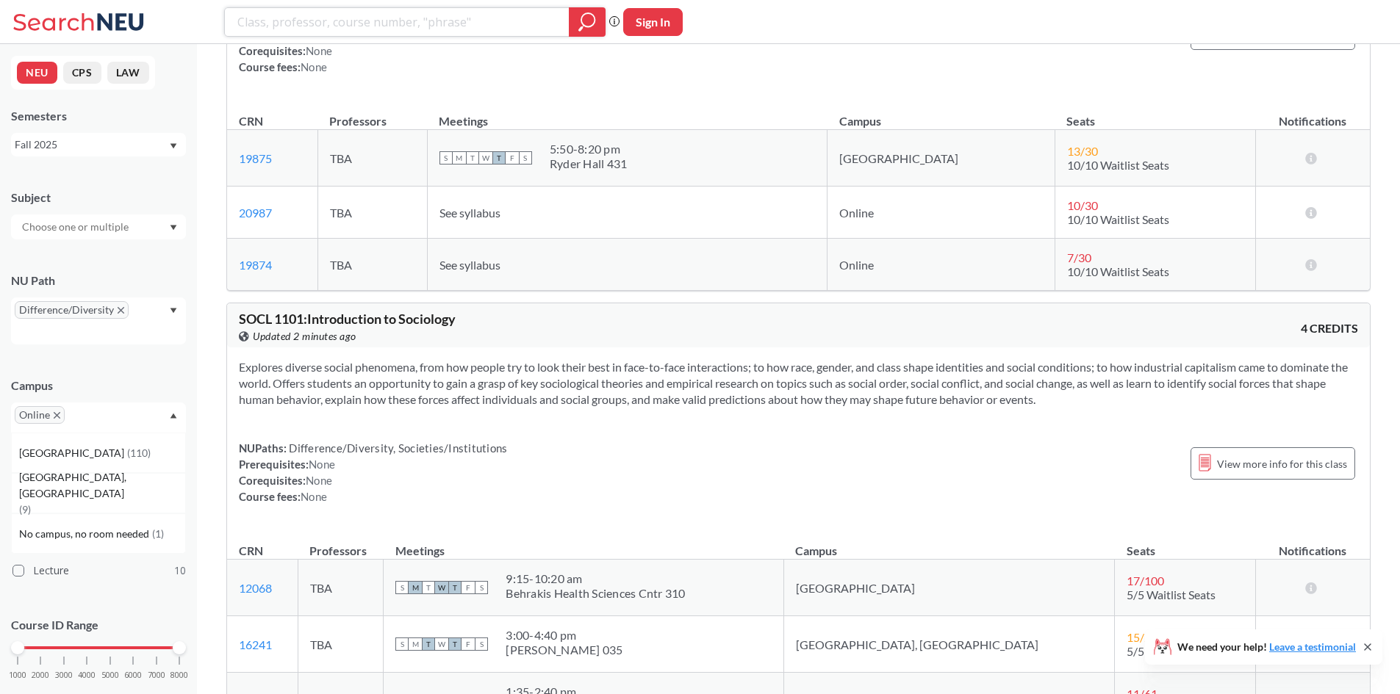
scroll to position [220, 0]
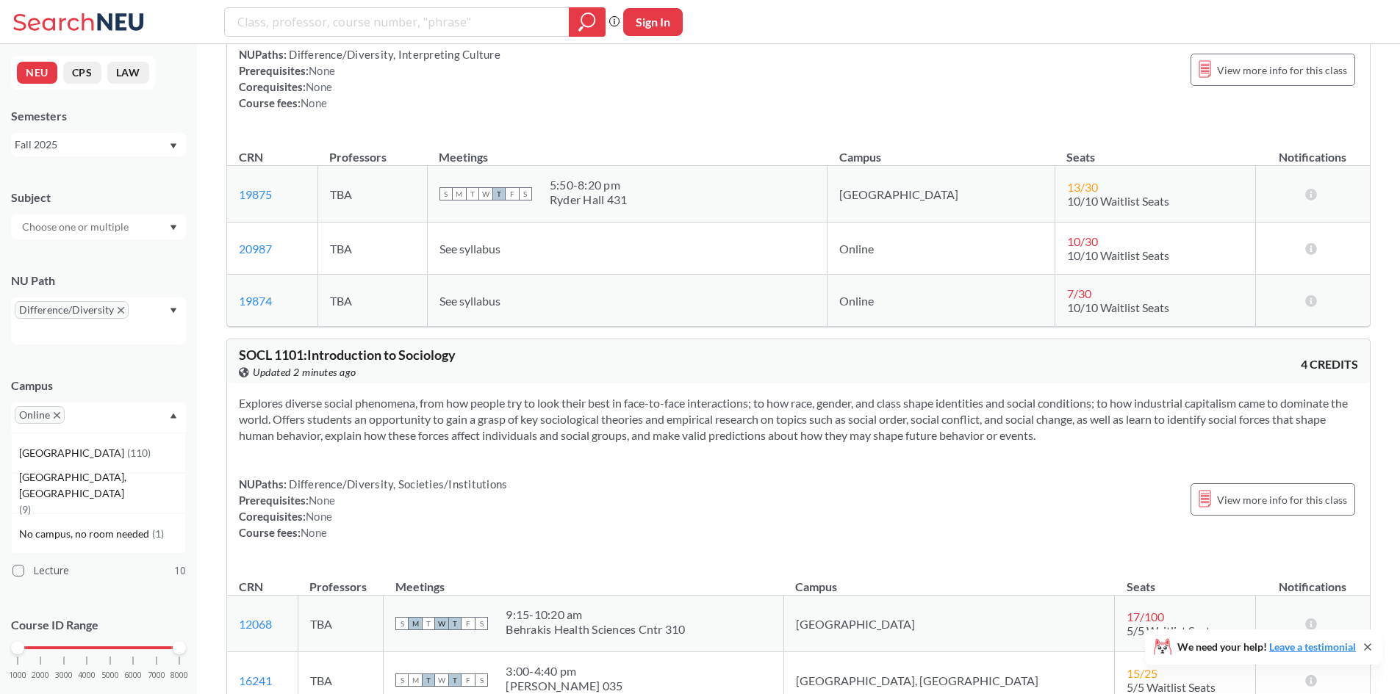
click at [128, 416] on div "Online" at bounding box center [98, 418] width 175 height 30
click at [589, 12] on icon "magnifying glass" at bounding box center [587, 22] width 18 height 21
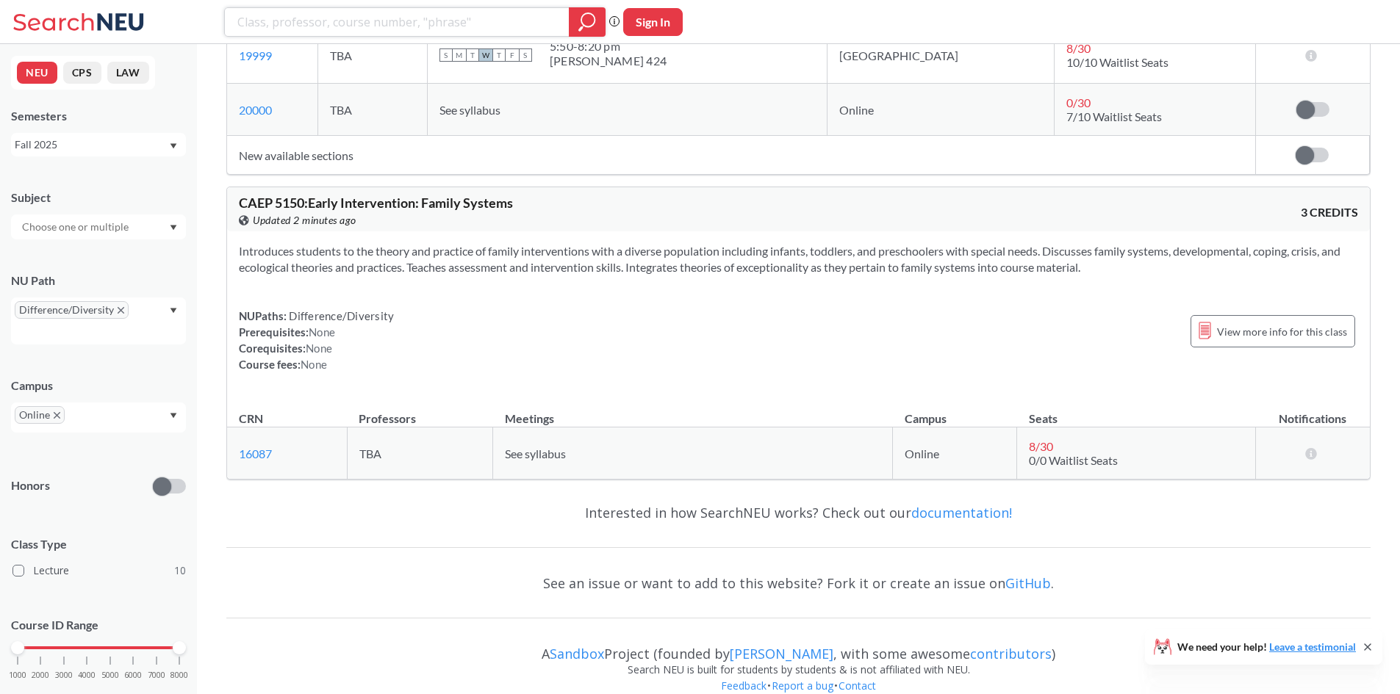
scroll to position [3875, 0]
